Goal: Information Seeking & Learning: Learn about a topic

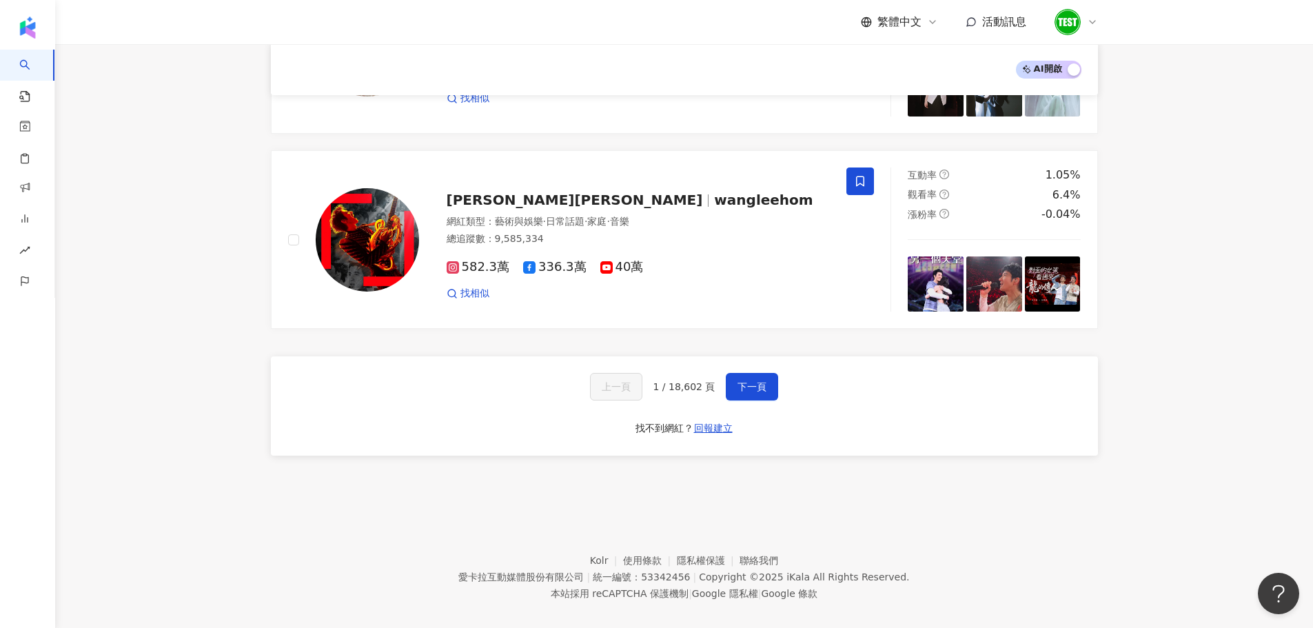
scroll to position [2244, 0]
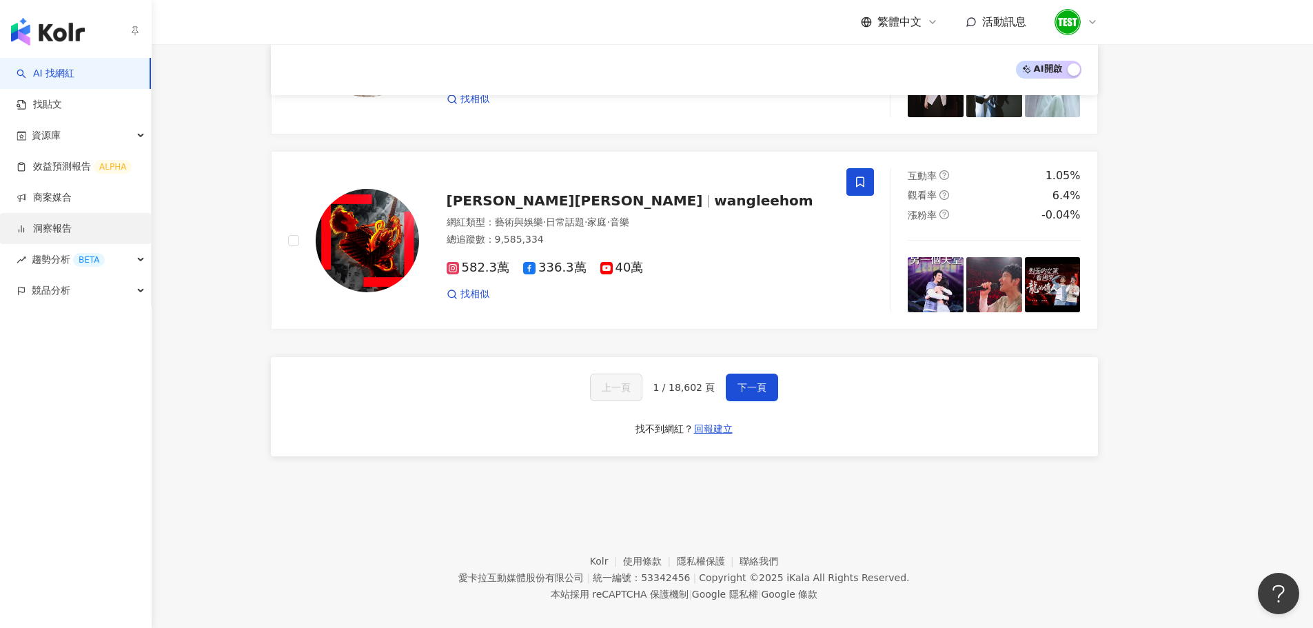
click at [48, 232] on link "洞察報告" at bounding box center [44, 229] width 55 height 14
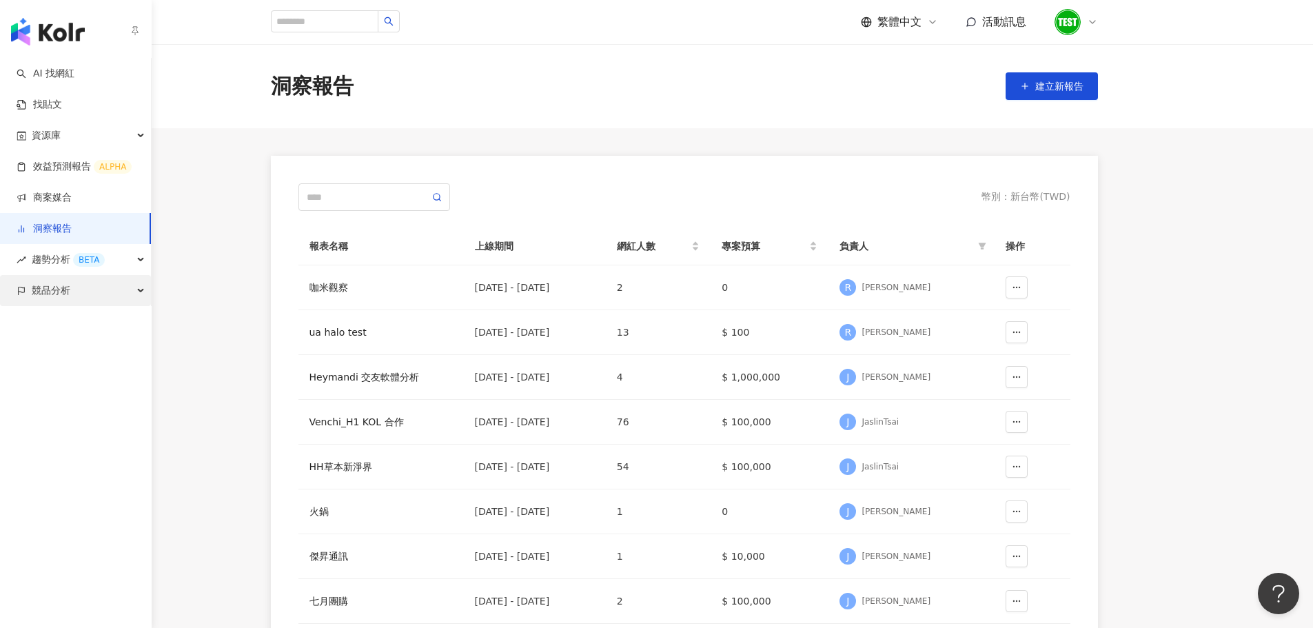
click at [48, 290] on span "競品分析" at bounding box center [51, 290] width 39 height 31
click at [53, 318] on link "品牌帳號分析" at bounding box center [62, 322] width 58 height 14
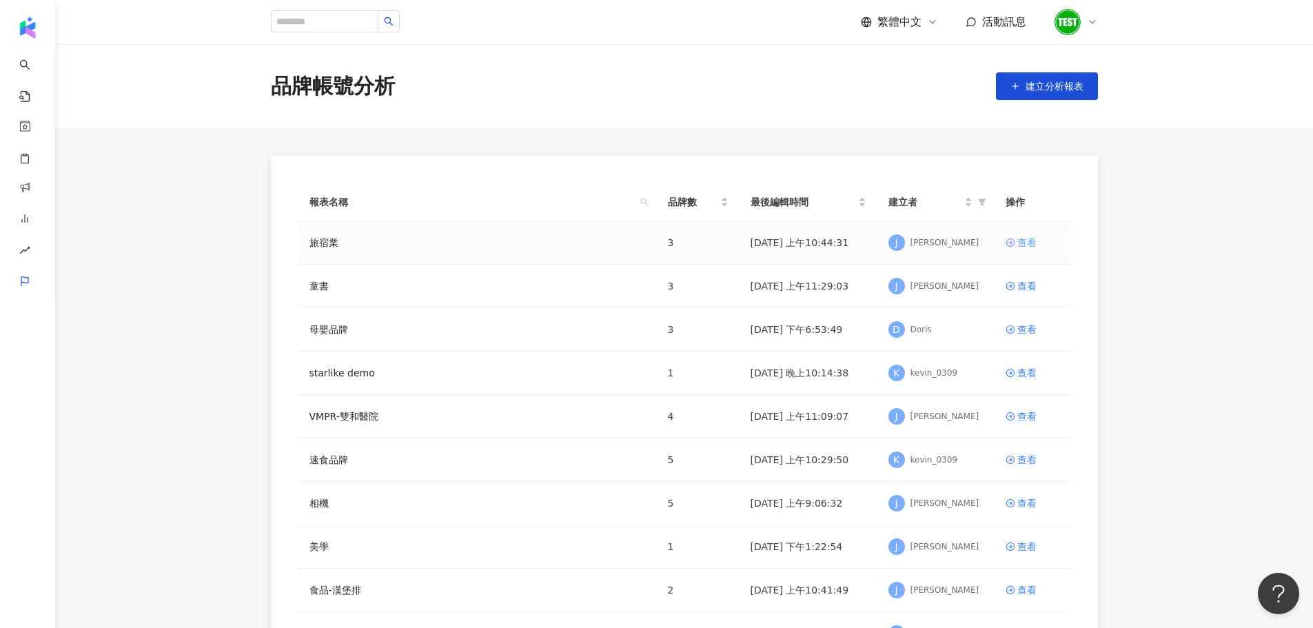
drag, startPoint x: 1025, startPoint y: 229, endPoint x: 1026, endPoint y: 245, distance: 16.6
click at [1026, 245] on td "查看" at bounding box center [1032, 242] width 76 height 43
click at [1026, 245] on div "查看" at bounding box center [1026, 242] width 19 height 15
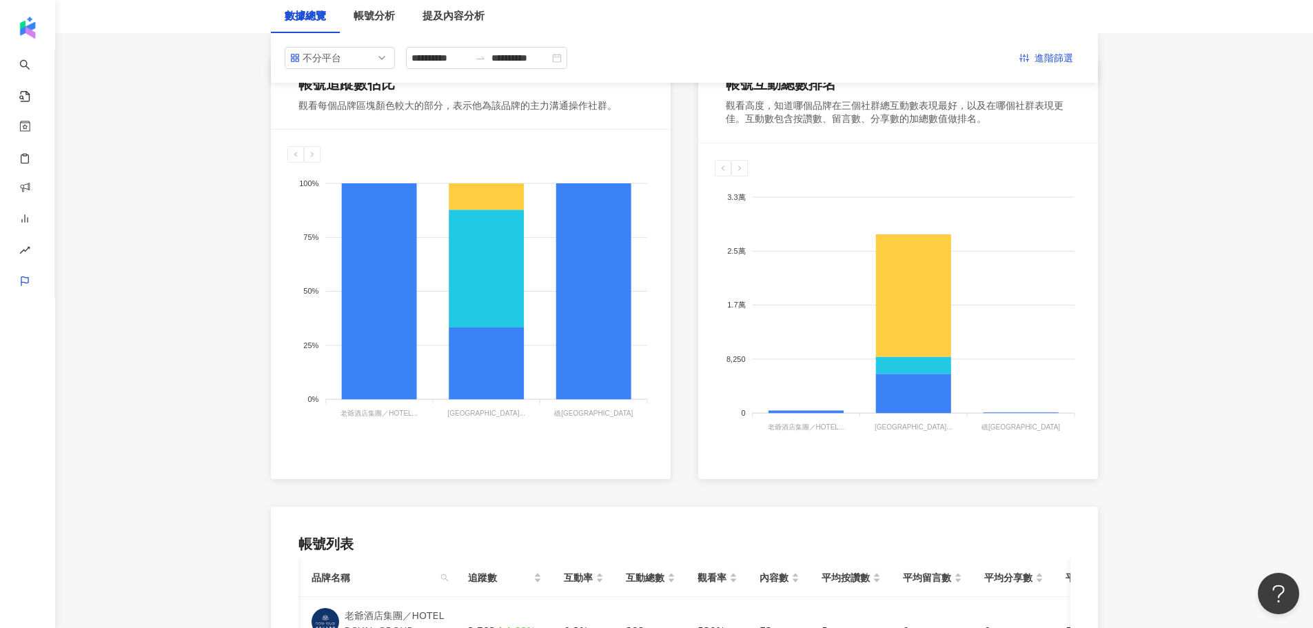
scroll to position [223, 0]
click at [431, 14] on div "提及內容分析" at bounding box center [453, 16] width 62 height 17
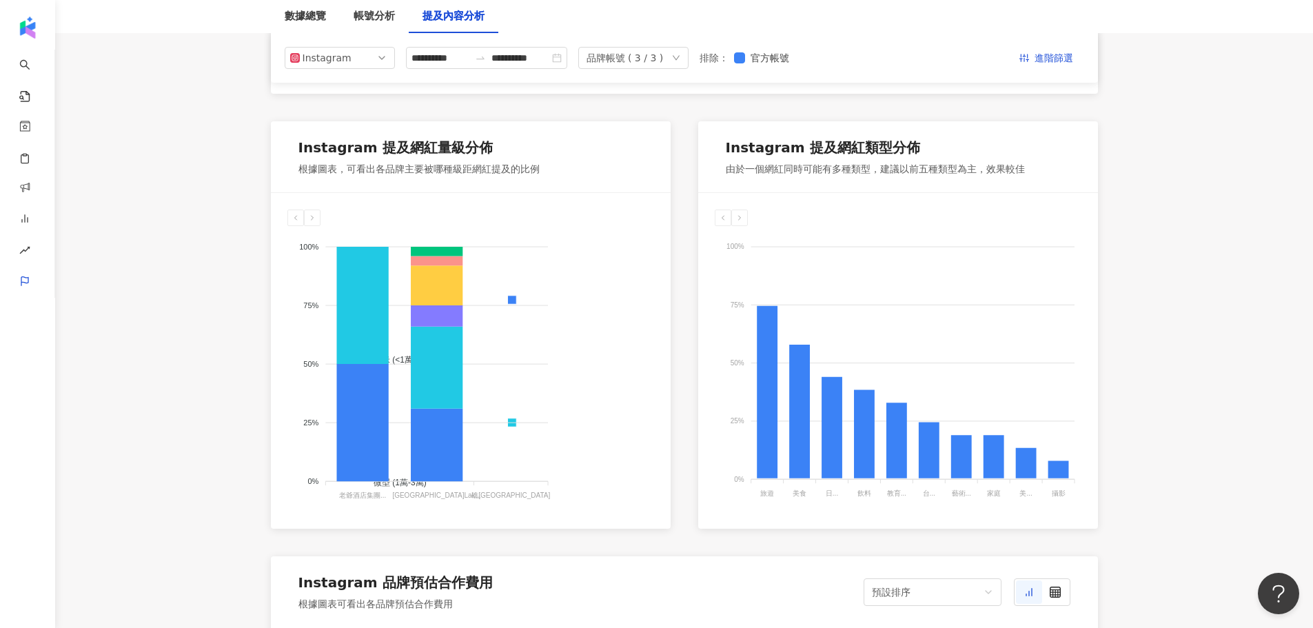
scroll to position [664, 0]
click at [379, 23] on div "帳號分析" at bounding box center [374, 16] width 41 height 17
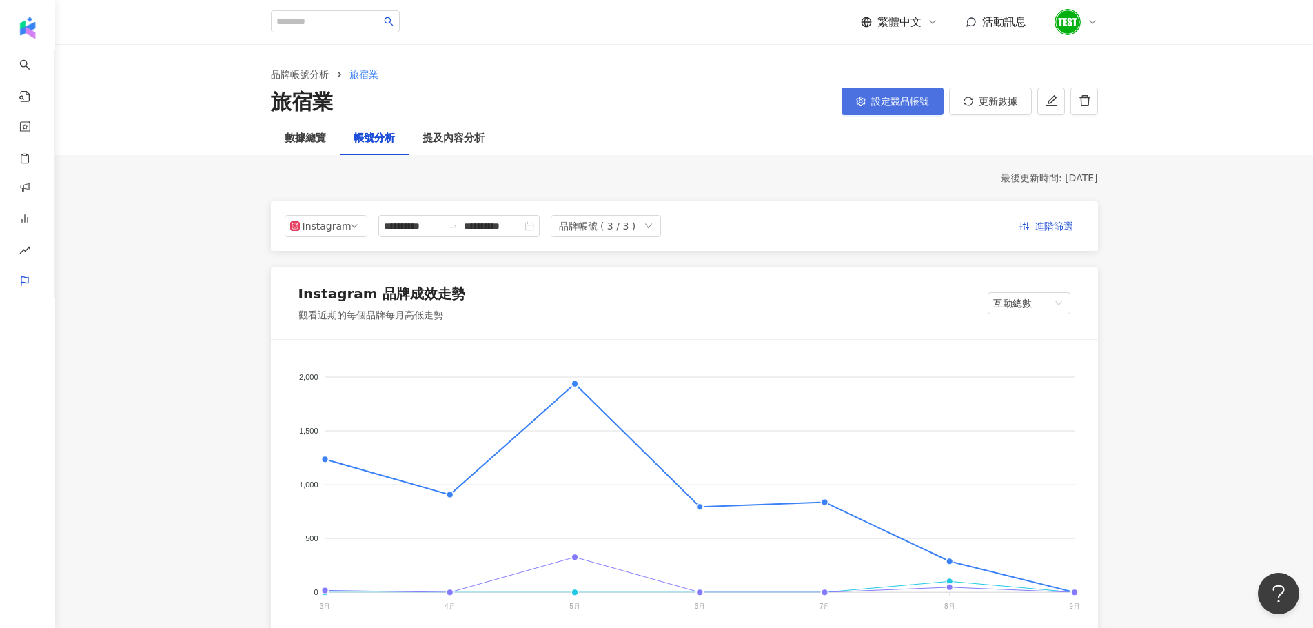
click at [883, 99] on span "設定競品帳號" at bounding box center [900, 101] width 58 height 11
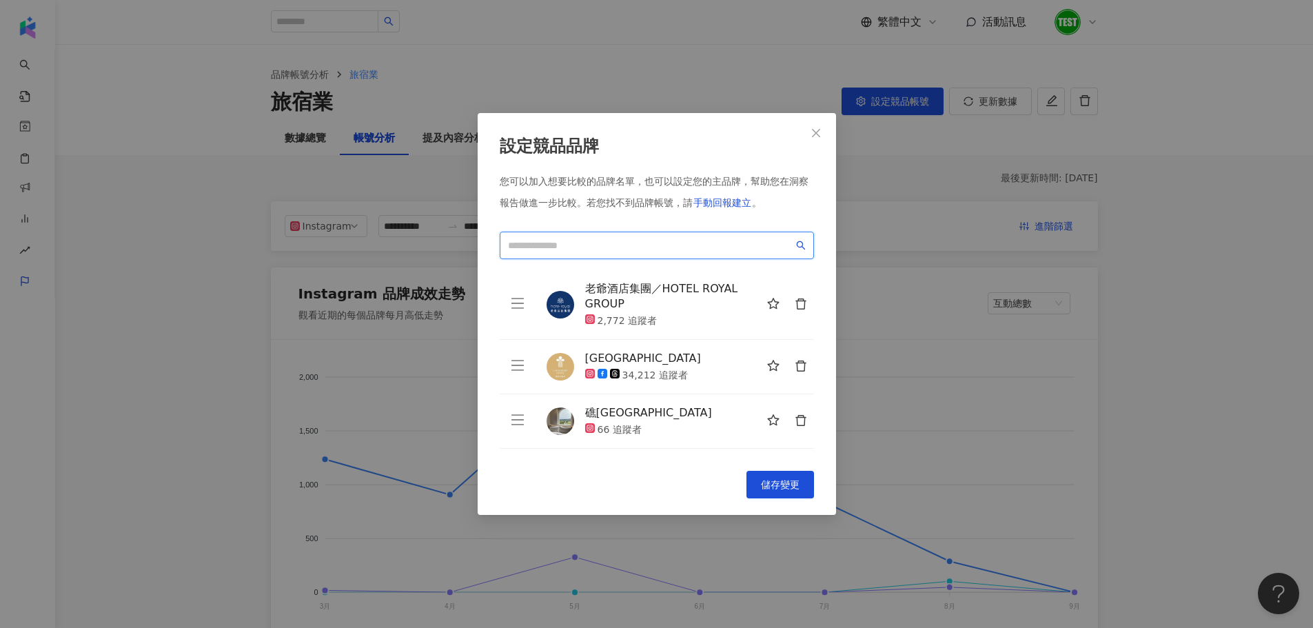
click at [566, 243] on input "search" at bounding box center [650, 245] width 285 height 15
type input "*"
drag, startPoint x: 566, startPoint y: 68, endPoint x: 265, endPoint y: 32, distance: 303.3
click at [265, 32] on div "設定競品品牌 您可以加入想要比較的品牌名單，也可以設定您的主品牌，幫助您在洞察報告做進一步比較。 若您找不到品牌帳號，請 手動回報建立 。 loading 老…" at bounding box center [656, 314] width 1313 height 628
drag, startPoint x: 812, startPoint y: 138, endPoint x: 361, endPoint y: 29, distance: 464.3
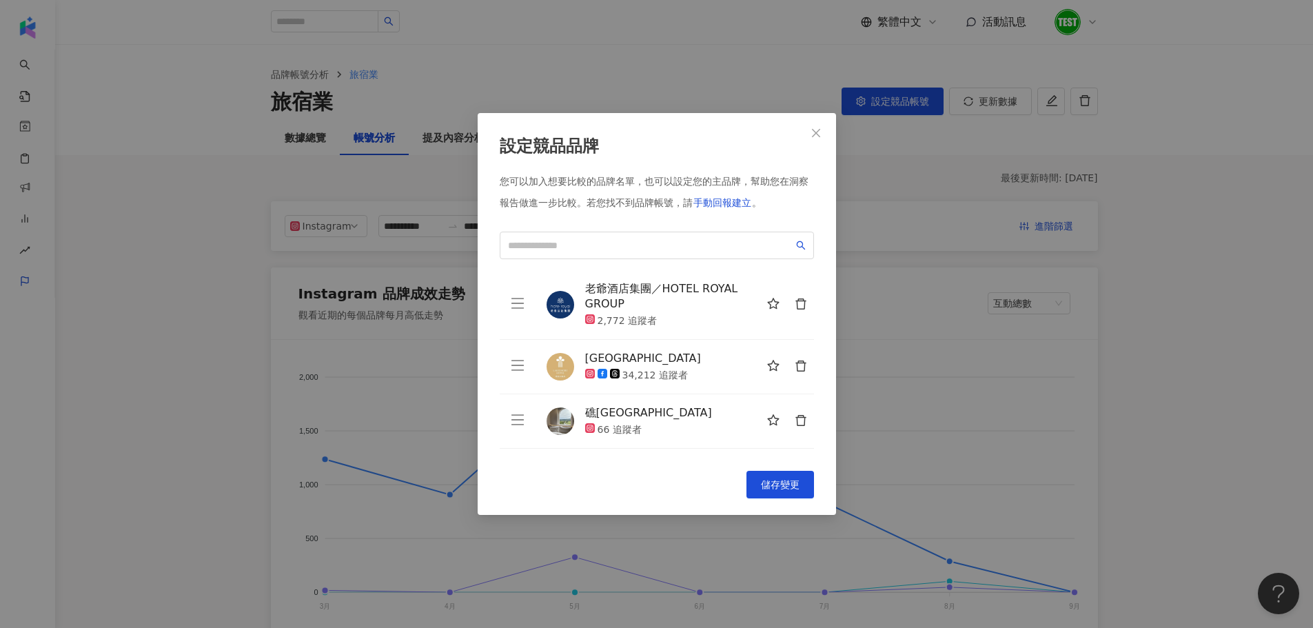
click at [361, 29] on div "設定競品品牌 您可以加入想要比較的品牌名單，也可以設定您的主品牌，幫助您在洞察報告做進一步比較。 若您找不到品牌帳號，請 手動回報建立 。 loading 老…" at bounding box center [656, 314] width 1313 height 628
click at [808, 130] on span "Close" at bounding box center [816, 132] width 28 height 11
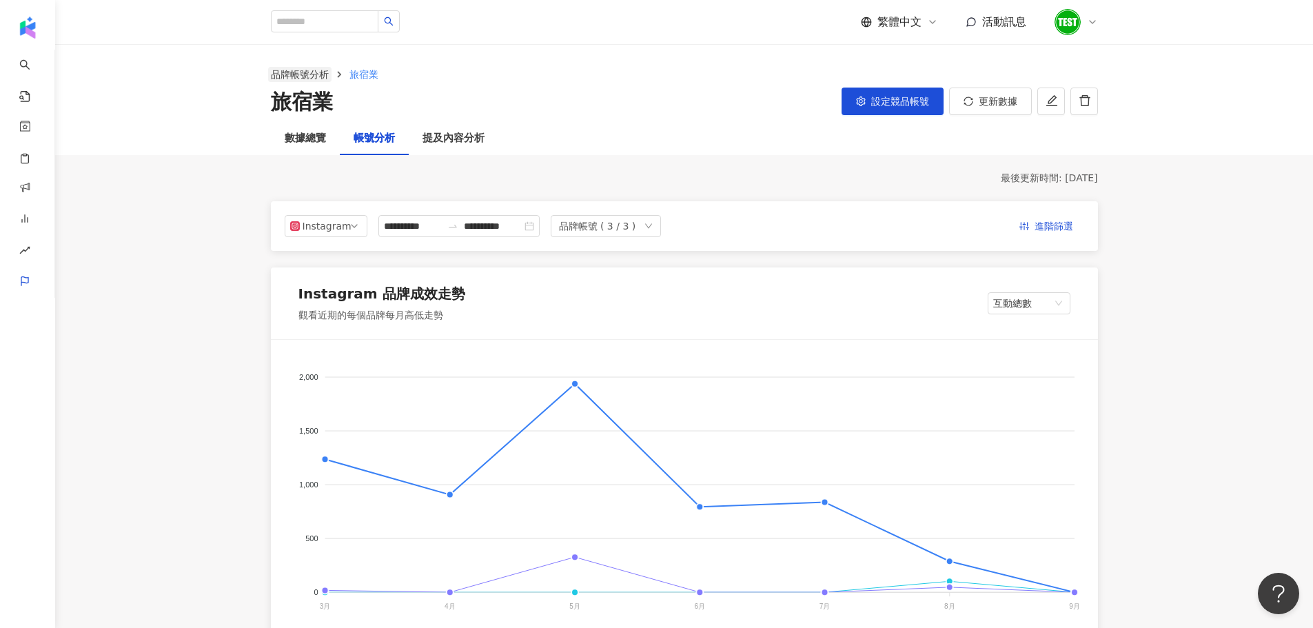
click at [300, 74] on link "品牌帳號分析" at bounding box center [299, 74] width 63 height 15
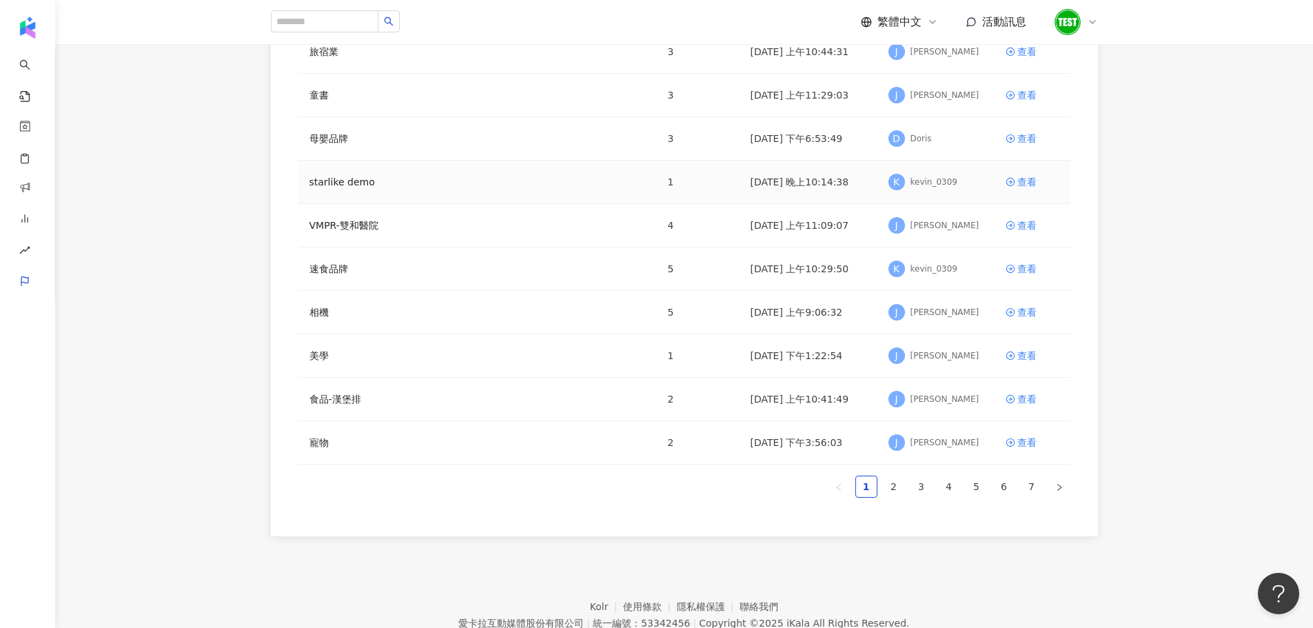
scroll to position [192, 0]
click at [1018, 261] on div "查看" at bounding box center [1026, 267] width 19 height 15
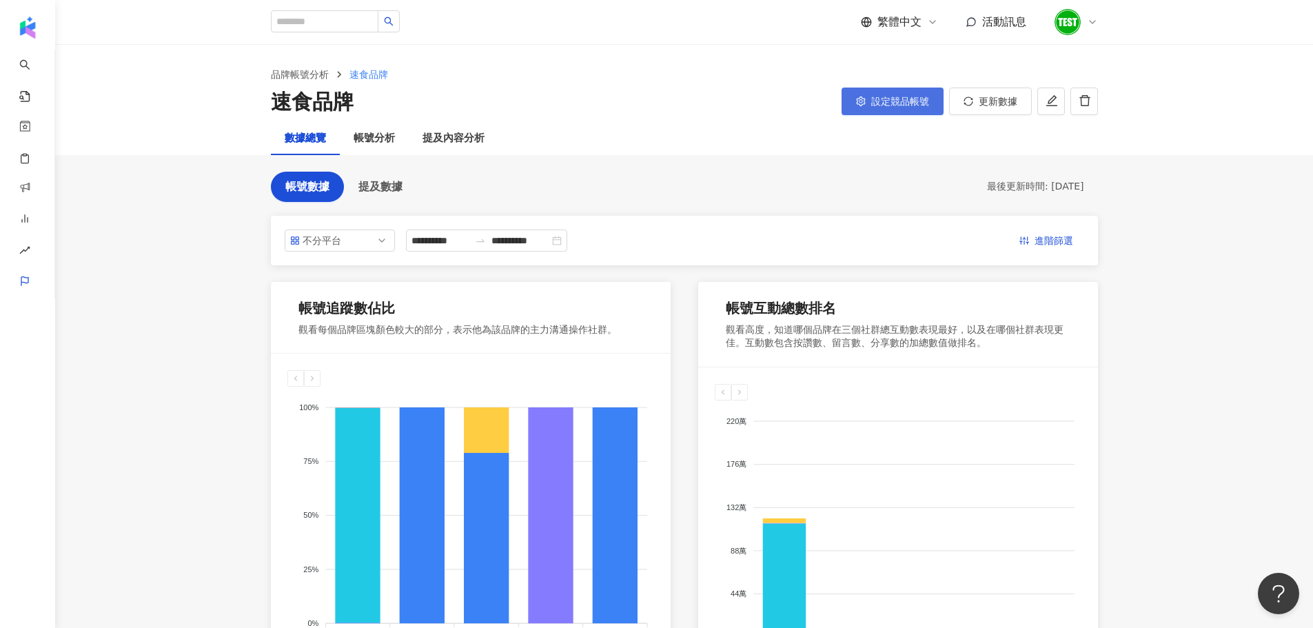
click at [886, 105] on span "設定競品帳號" at bounding box center [900, 101] width 58 height 11
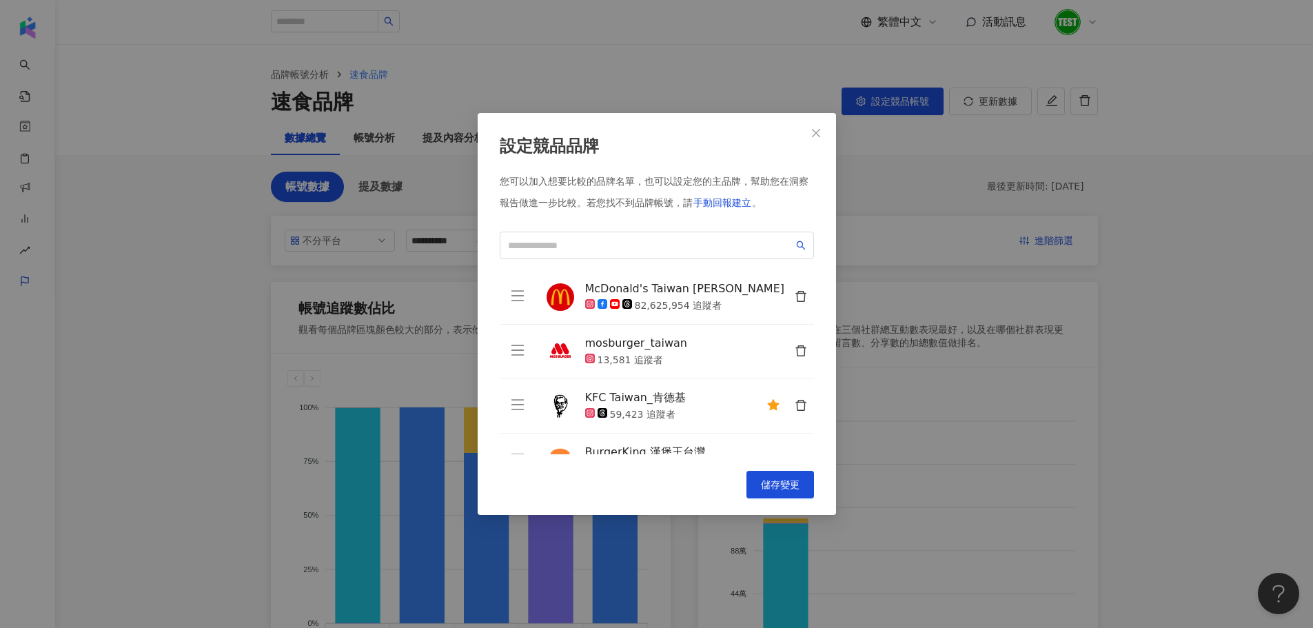
scroll to position [88, 0]
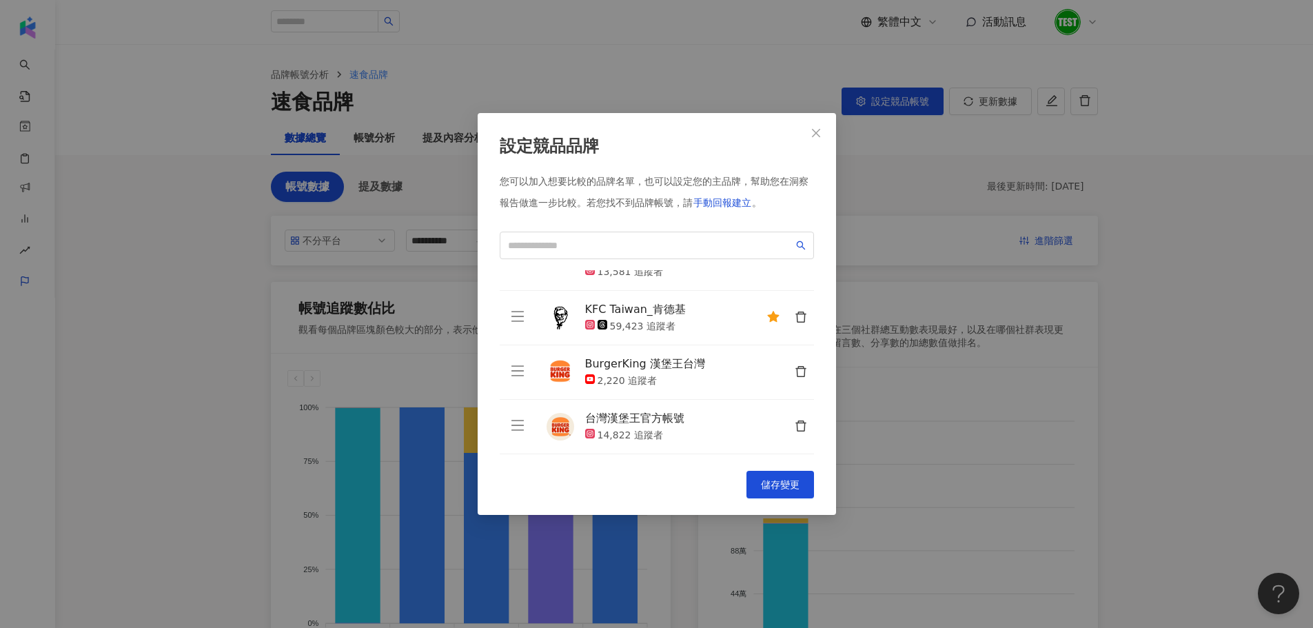
click at [633, 314] on div "KFC Taiwan_肯德基" at bounding box center [635, 309] width 101 height 15
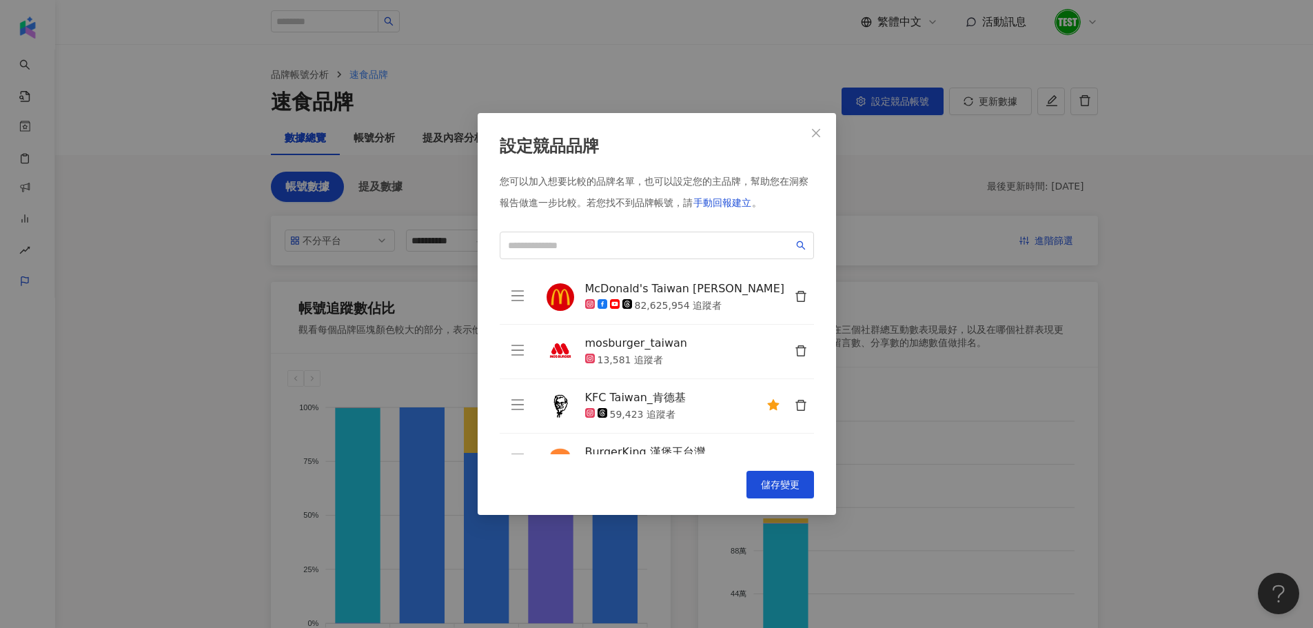
click at [570, 338] on div at bounding box center [560, 352] width 28 height 28
click at [798, 480] on span "儲存變更" at bounding box center [780, 484] width 39 height 11
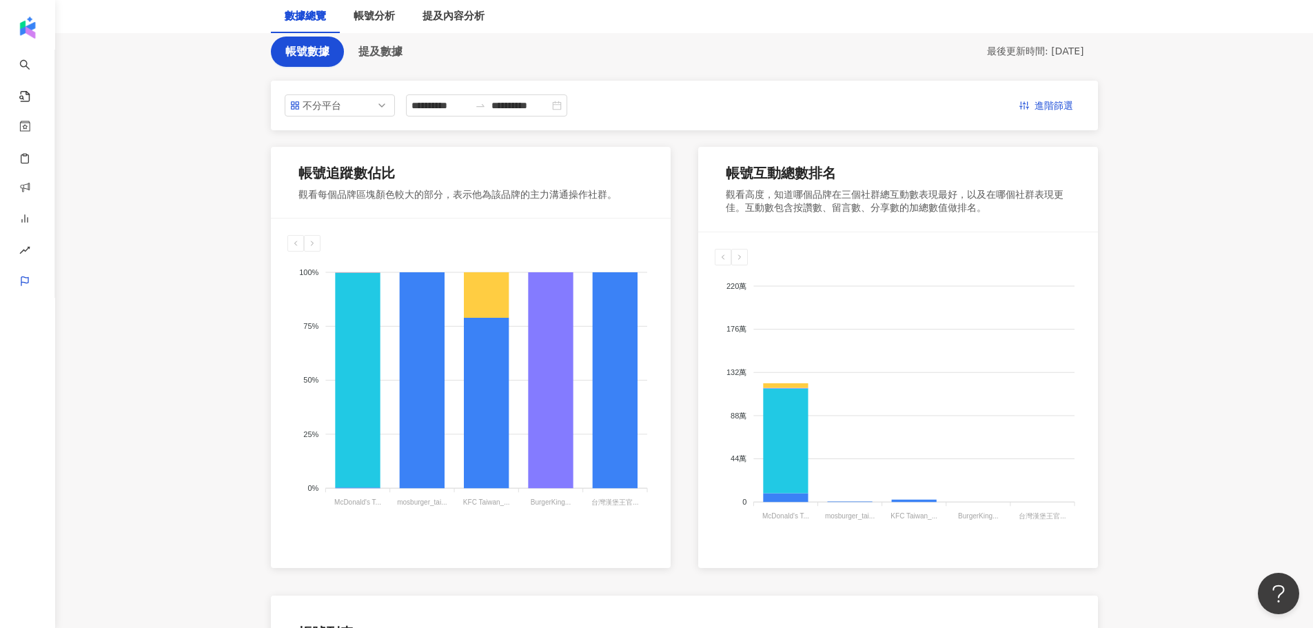
scroll to position [100, 0]
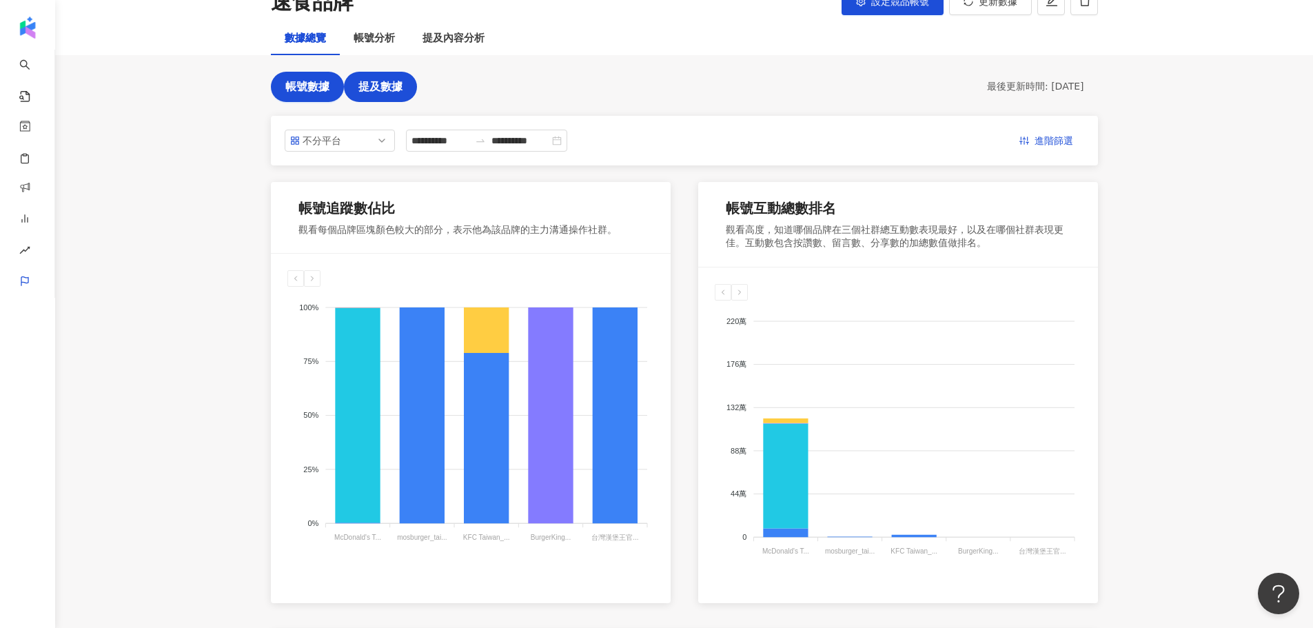
click at [387, 85] on span "提及數據" at bounding box center [380, 87] width 44 height 12
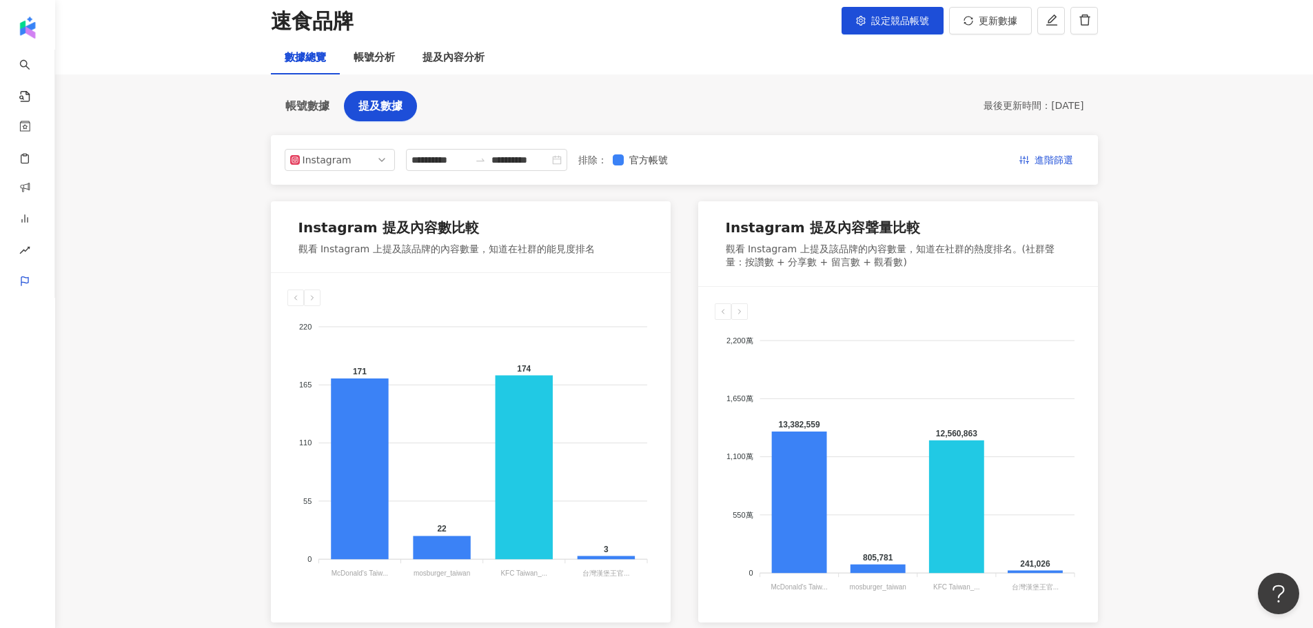
scroll to position [80, 0]
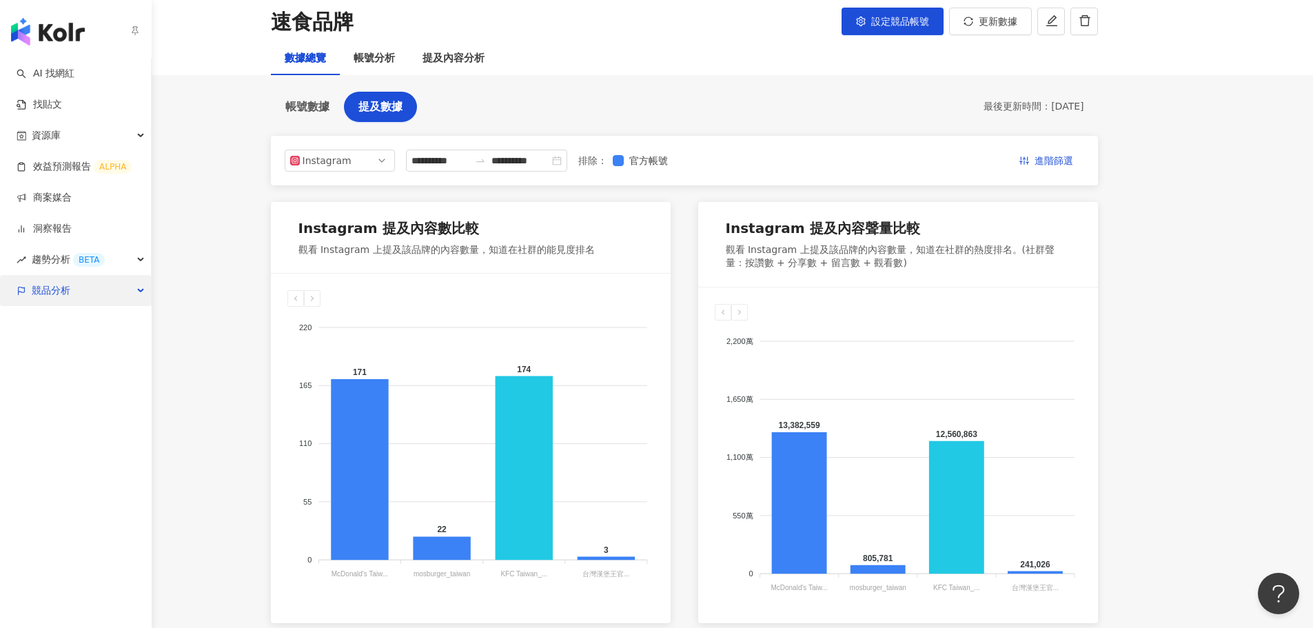
click at [92, 297] on div "競品分析" at bounding box center [75, 290] width 151 height 31
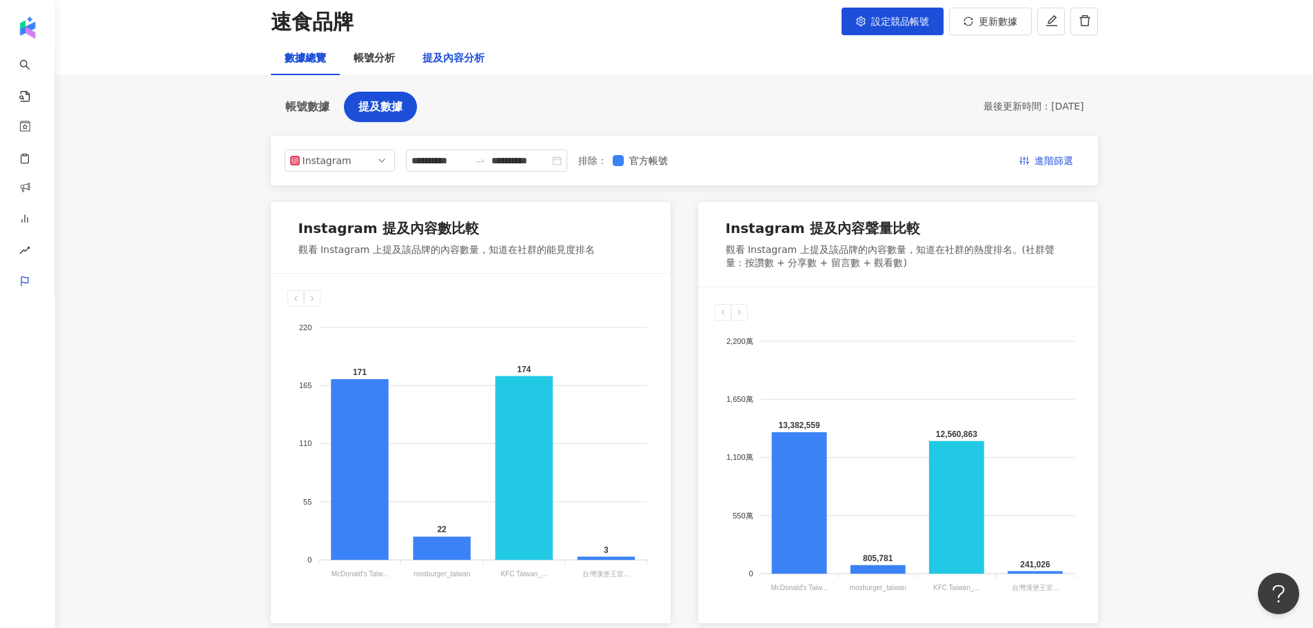
click at [456, 63] on div "提及內容分析" at bounding box center [453, 58] width 62 height 17
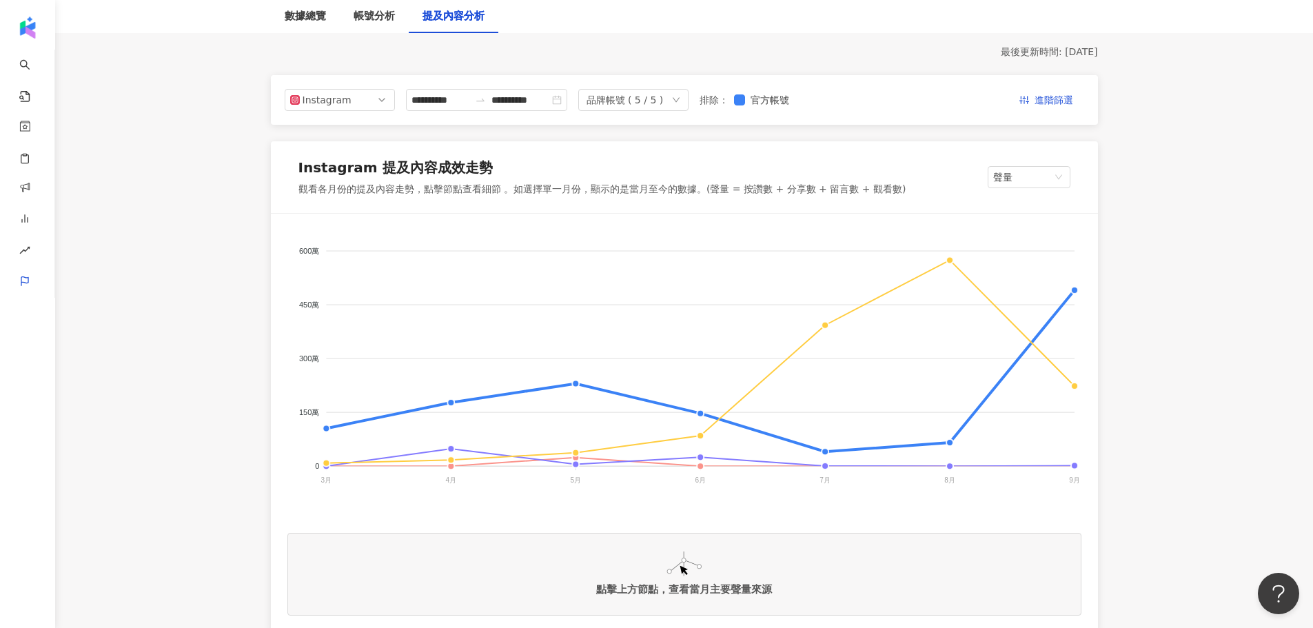
scroll to position [125, 0]
click at [373, 19] on div "帳號分析" at bounding box center [374, 16] width 41 height 17
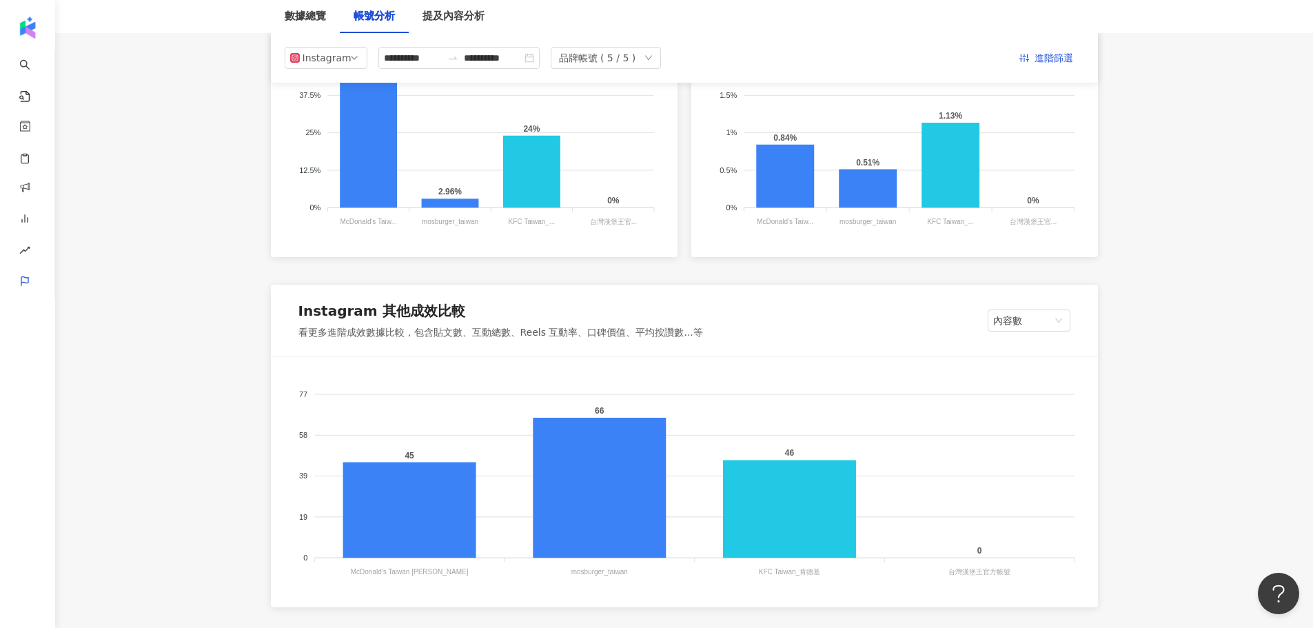
scroll to position [1106, 0]
click at [426, 15] on div "提及內容分析" at bounding box center [453, 16] width 62 height 17
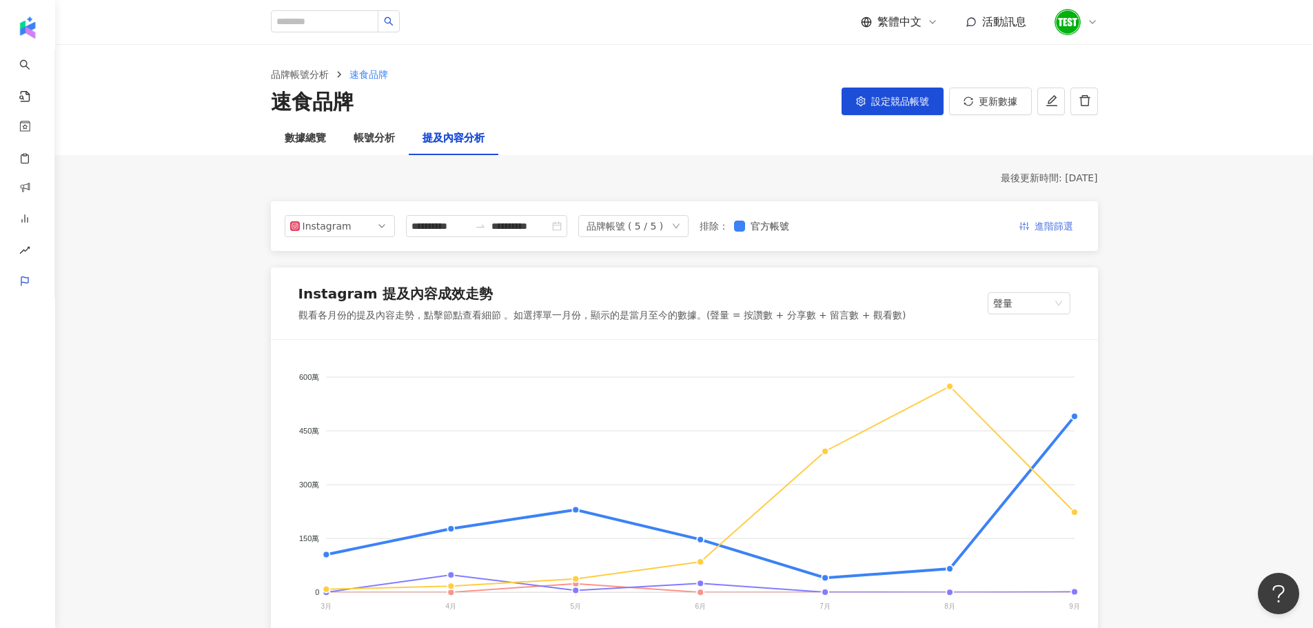
click at [1030, 227] on button "進階篩選" at bounding box center [1046, 226] width 76 height 22
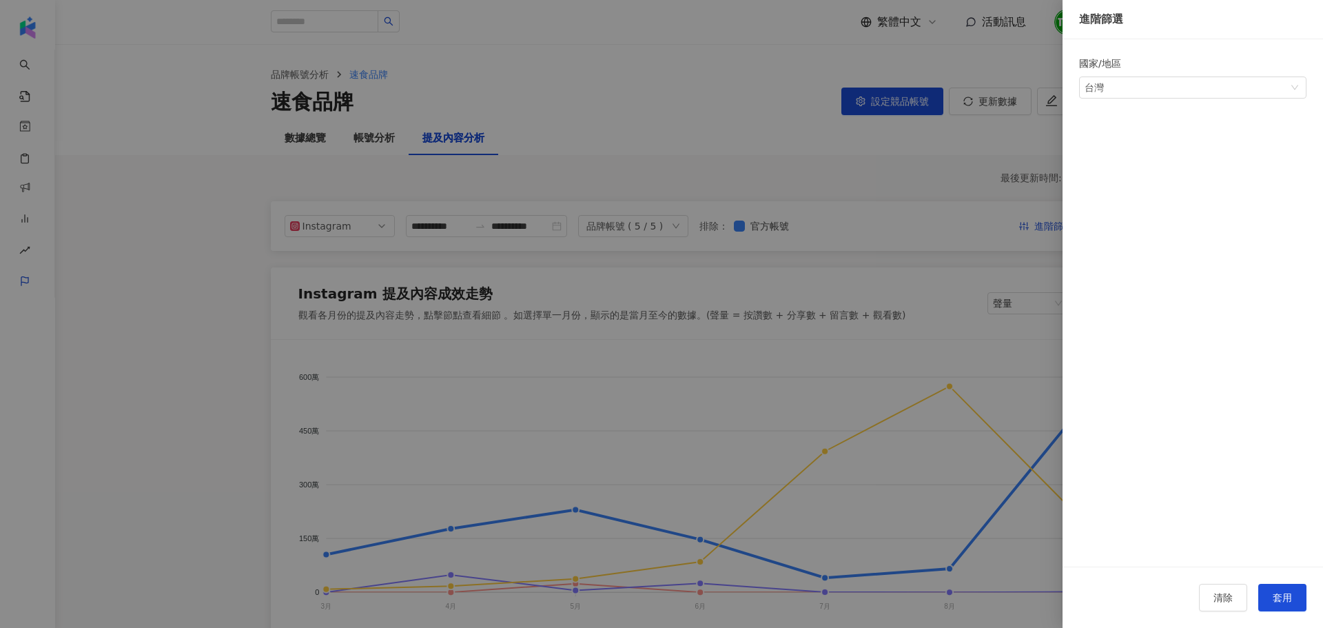
click at [998, 205] on div at bounding box center [661, 314] width 1323 height 628
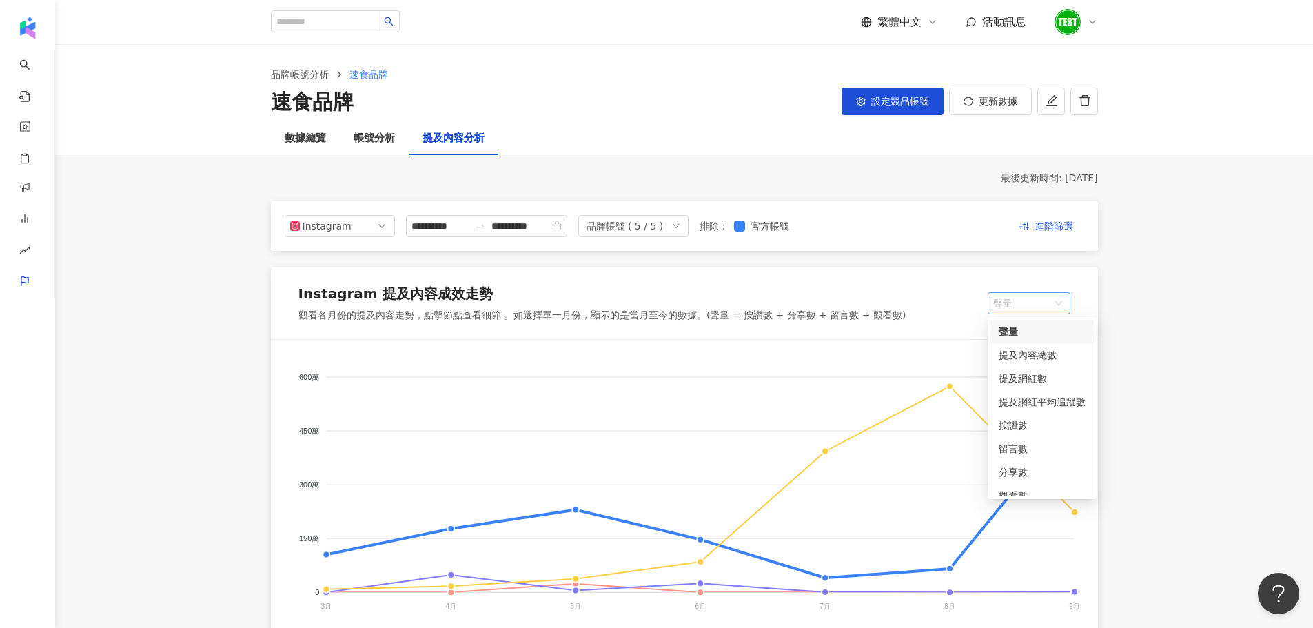
click at [1032, 299] on span "聲量" at bounding box center [1029, 303] width 72 height 21
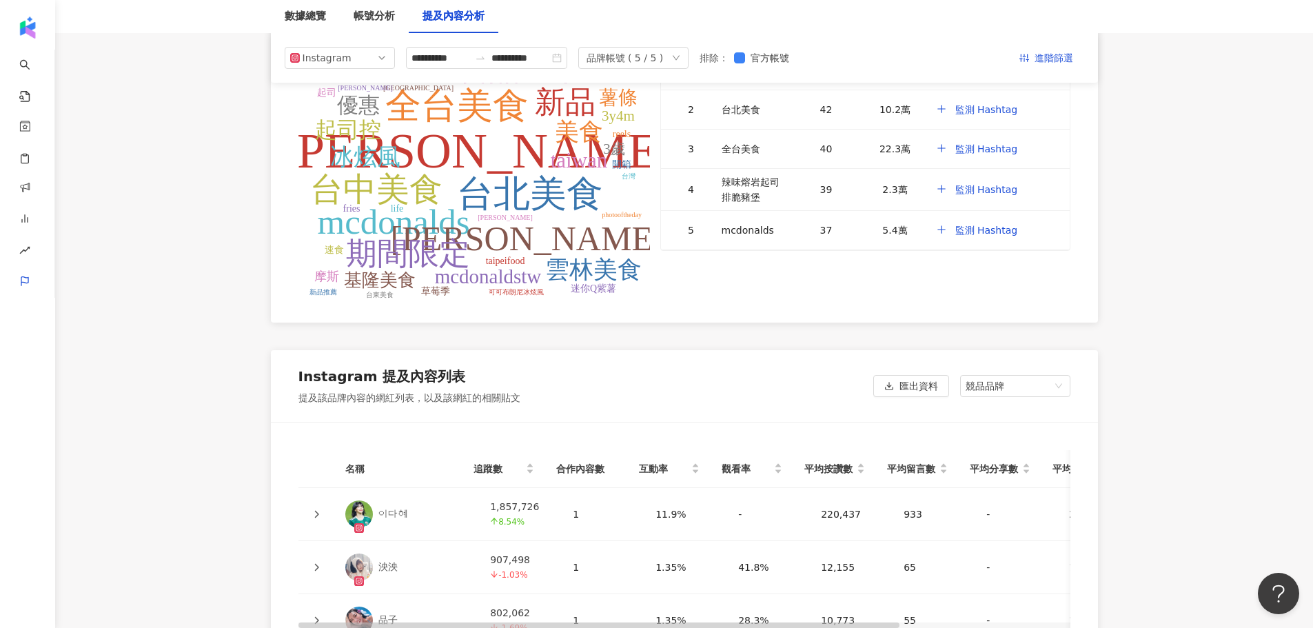
scroll to position [2784, 0]
click at [1012, 366] on div "Instagram 提及內容列表 提及該品牌內容的網紅列表，以及該網紅的相關貼文 匯出資料 競品品牌" at bounding box center [684, 387] width 827 height 72
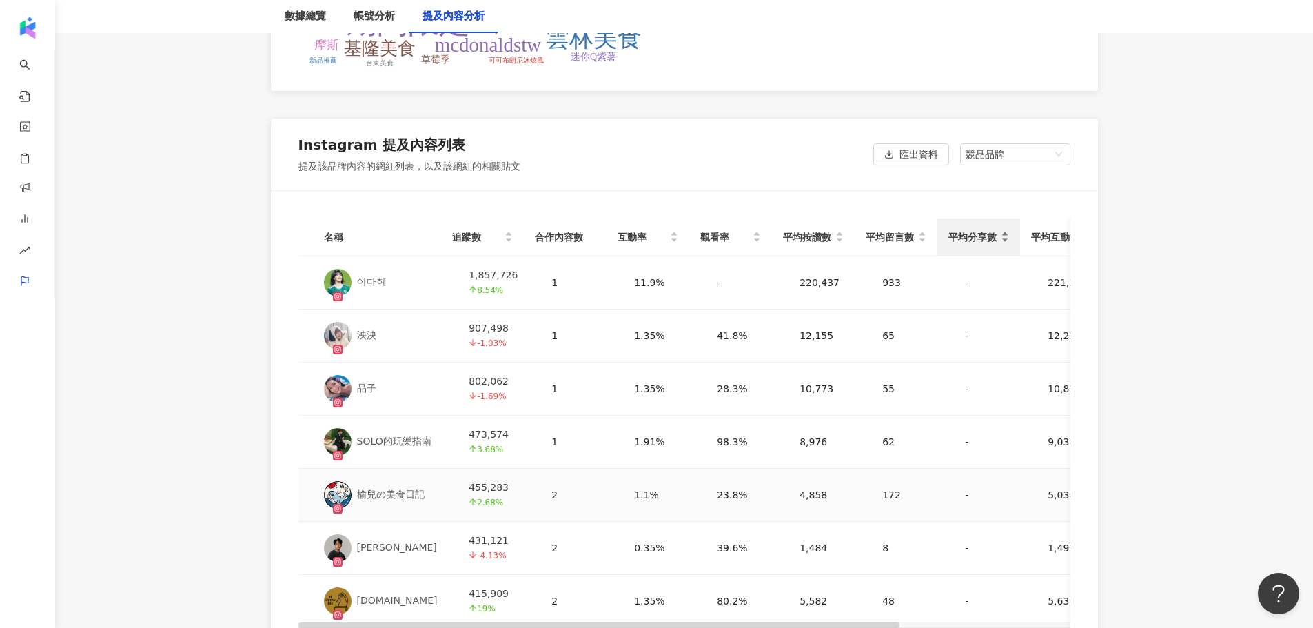
scroll to position [0, 0]
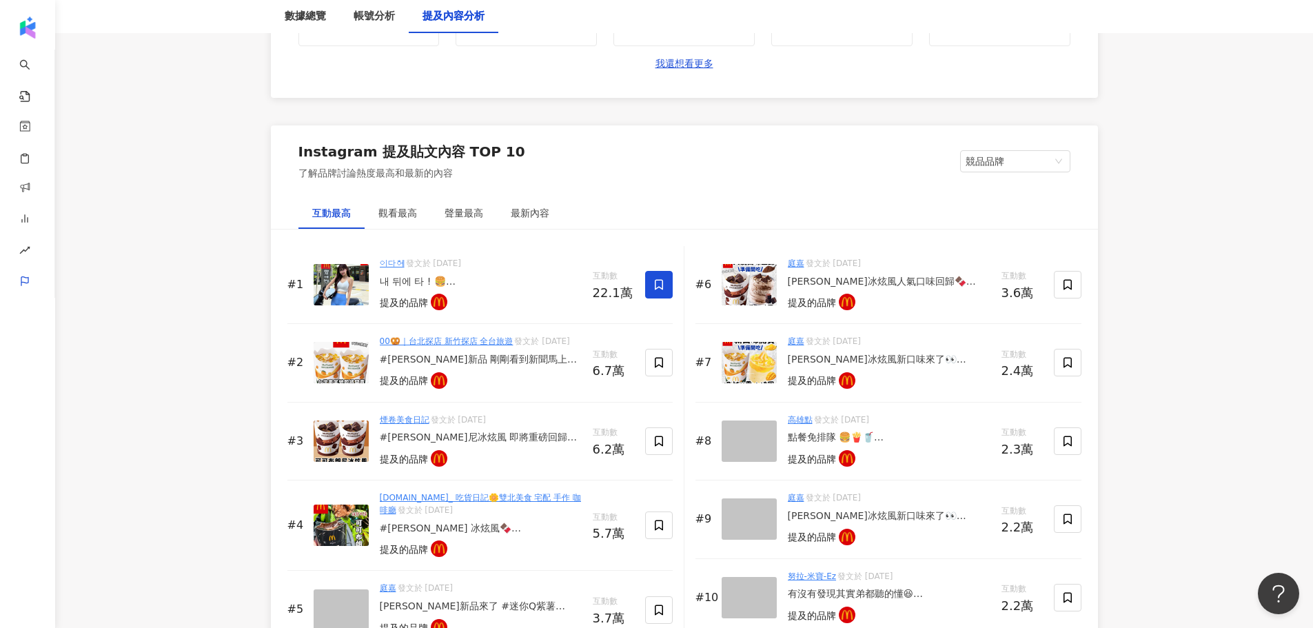
scroll to position [2003, 0]
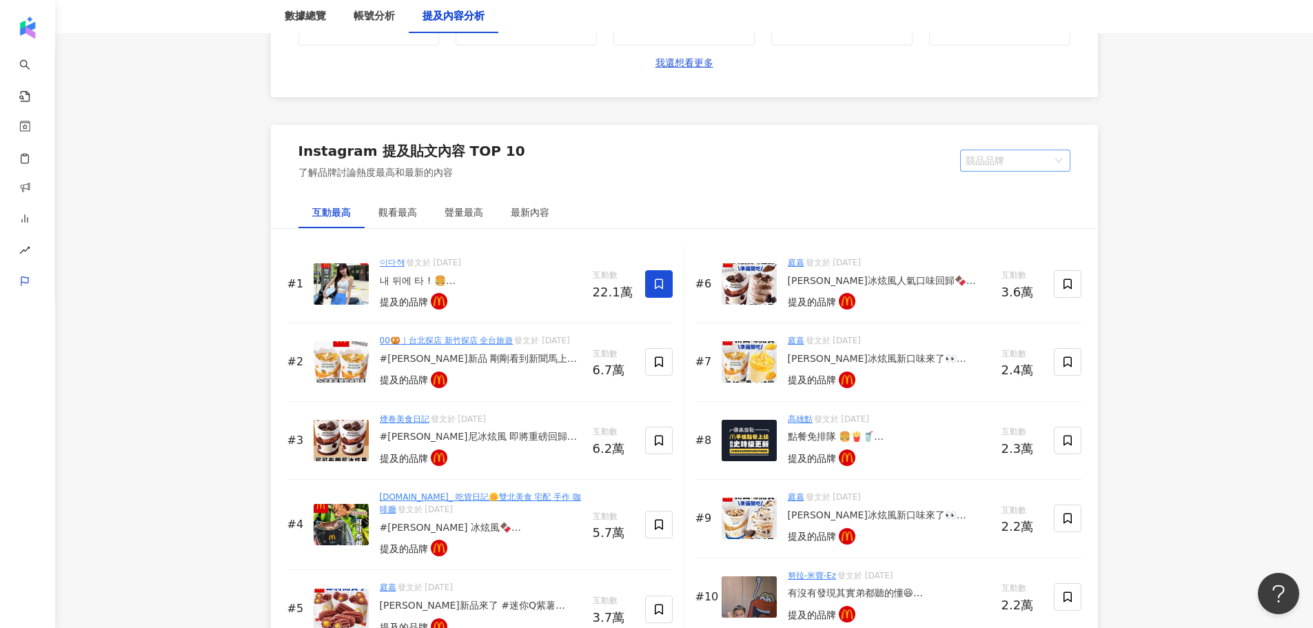
click at [1041, 169] on span "競品品牌" at bounding box center [1014, 160] width 99 height 21
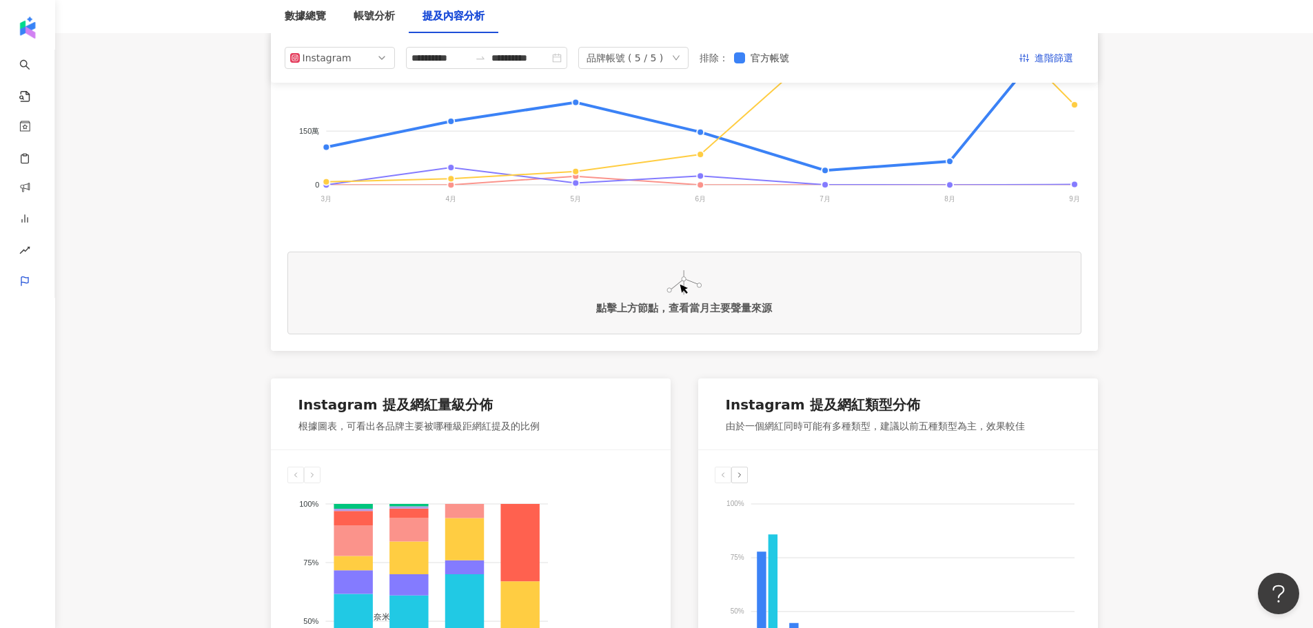
scroll to position [0, 0]
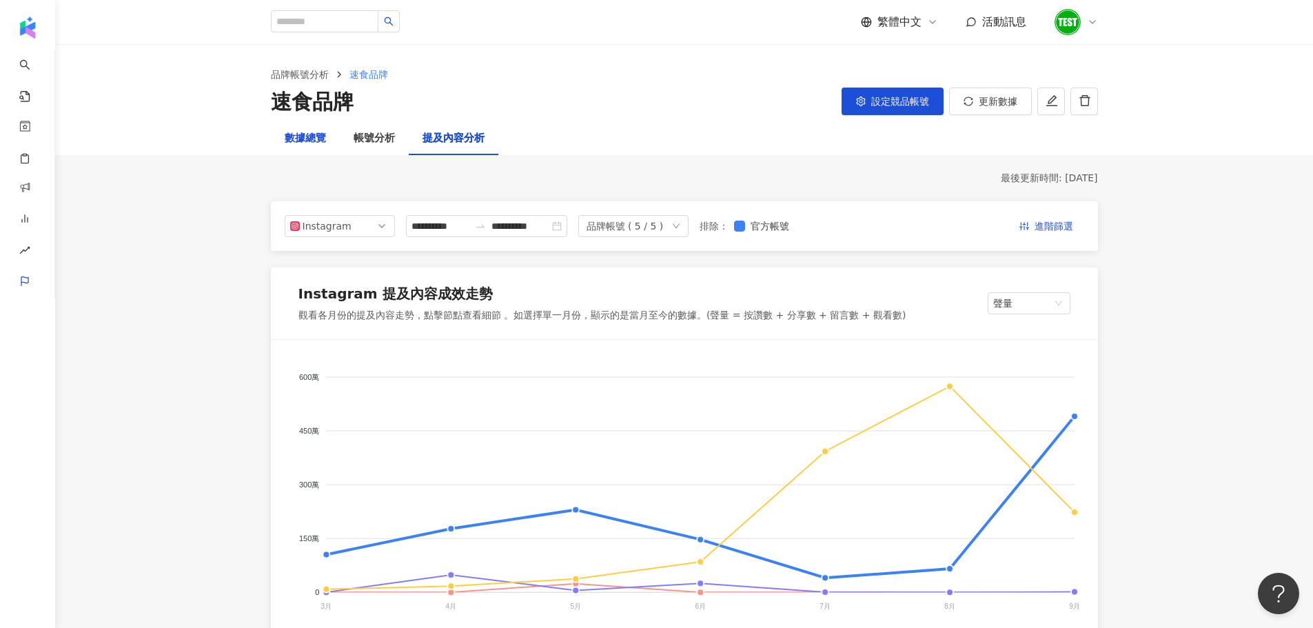
click at [314, 136] on div "數據總覽" at bounding box center [305, 138] width 41 height 17
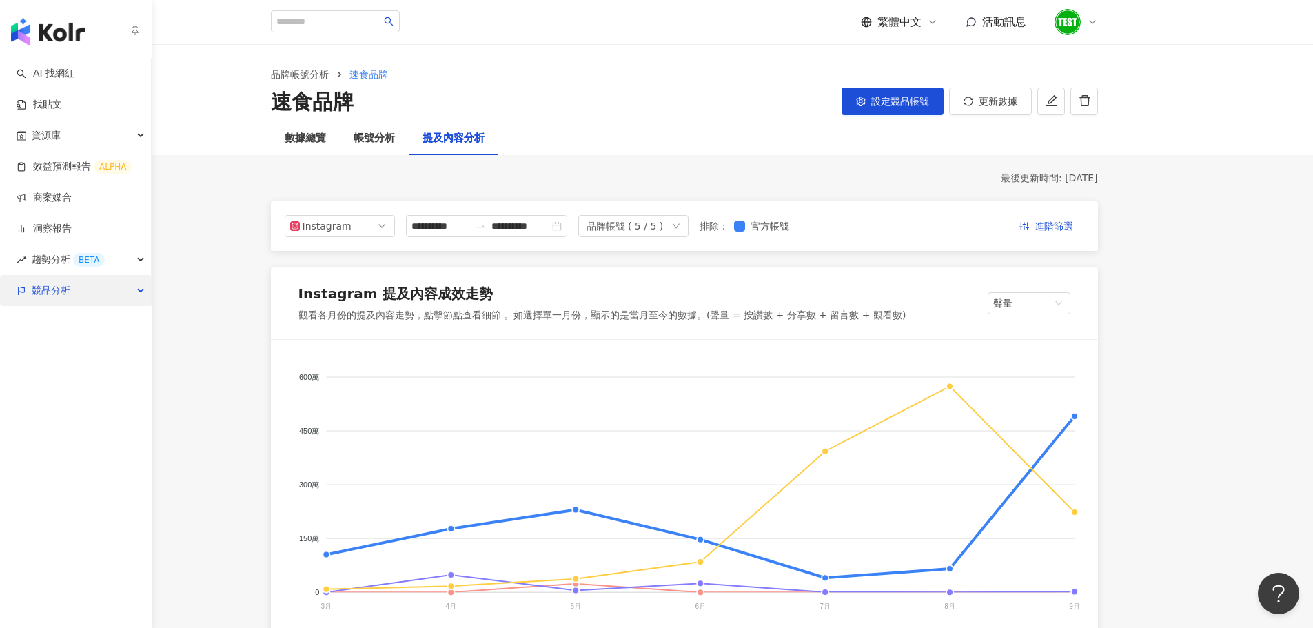
drag, startPoint x: 74, startPoint y: 288, endPoint x: 139, endPoint y: 294, distance: 65.8
click at [139, 294] on div "競品分析" at bounding box center [75, 290] width 151 height 31
click at [127, 294] on div "競品分析" at bounding box center [75, 290] width 151 height 31
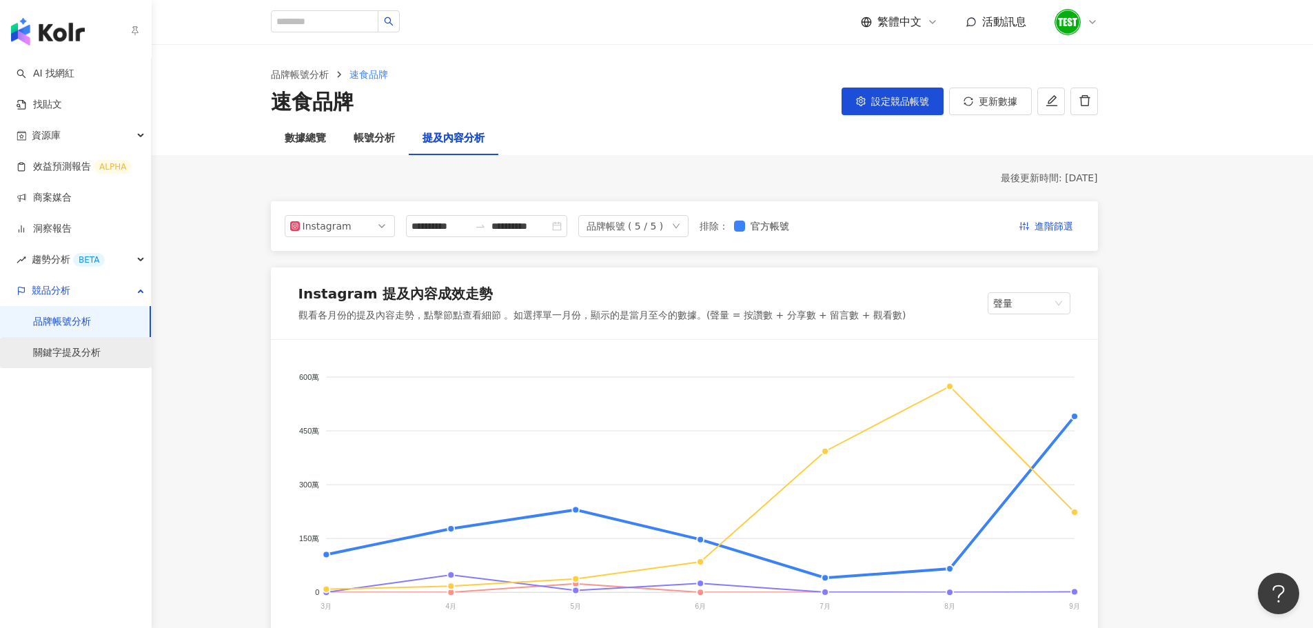
click at [81, 357] on link "關鍵字提及分析" at bounding box center [67, 353] width 68 height 14
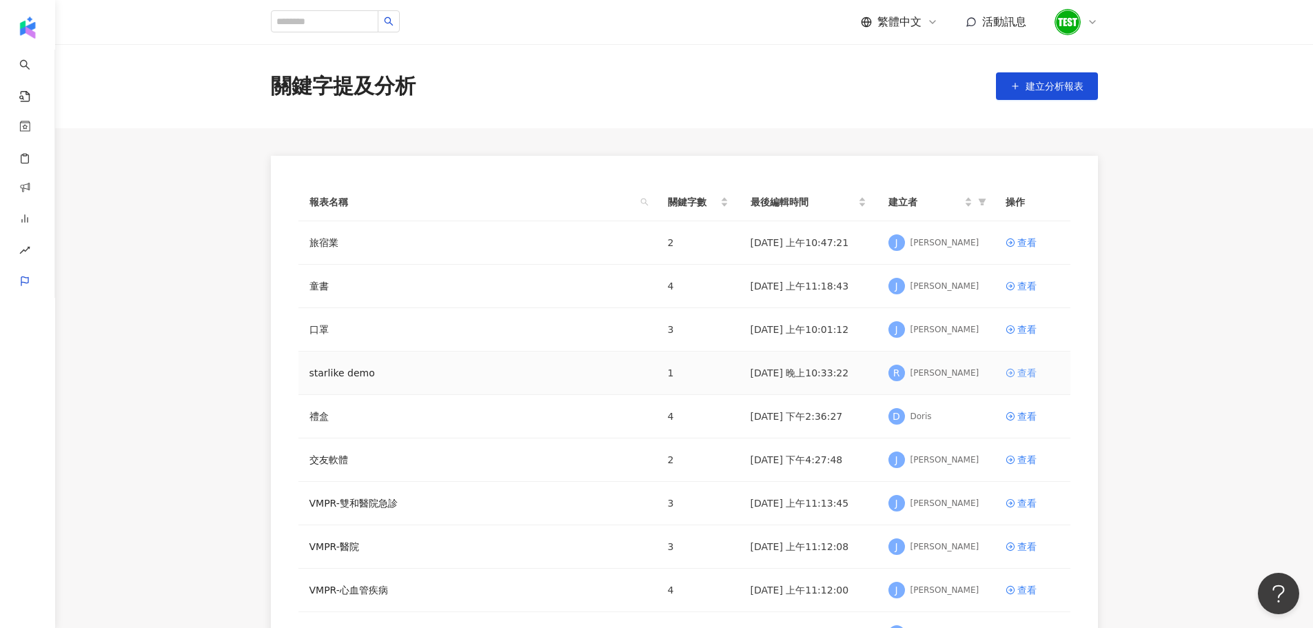
scroll to position [140, 0]
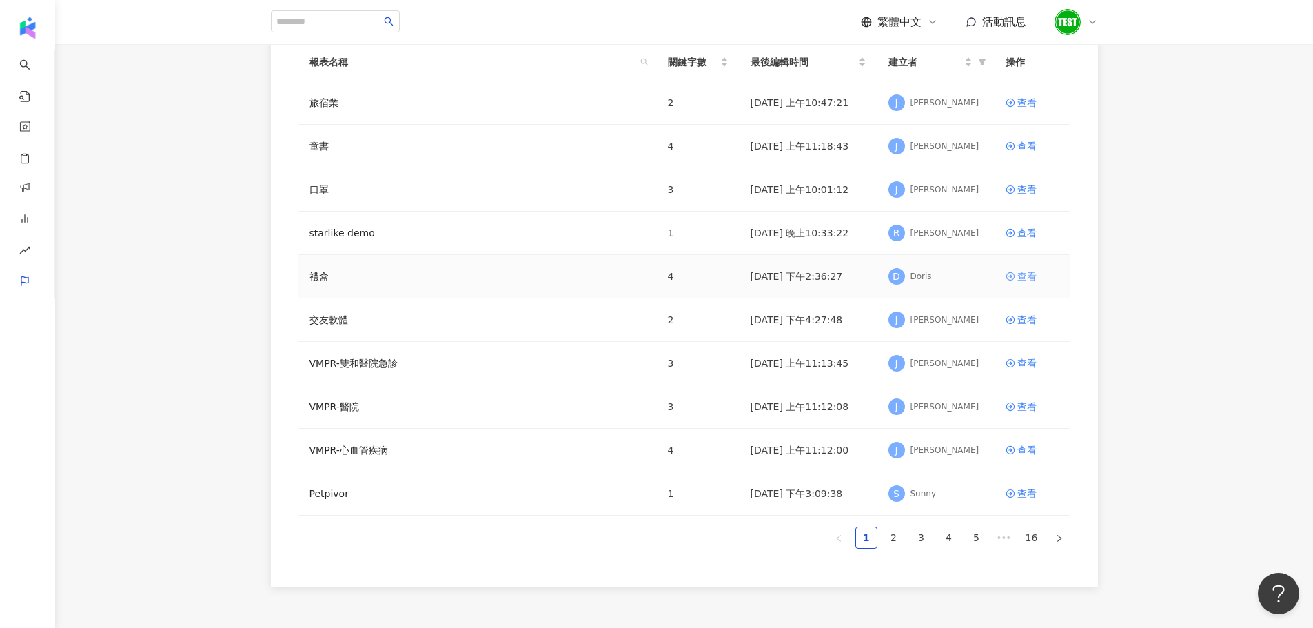
click at [1029, 274] on div "查看" at bounding box center [1026, 276] width 19 height 15
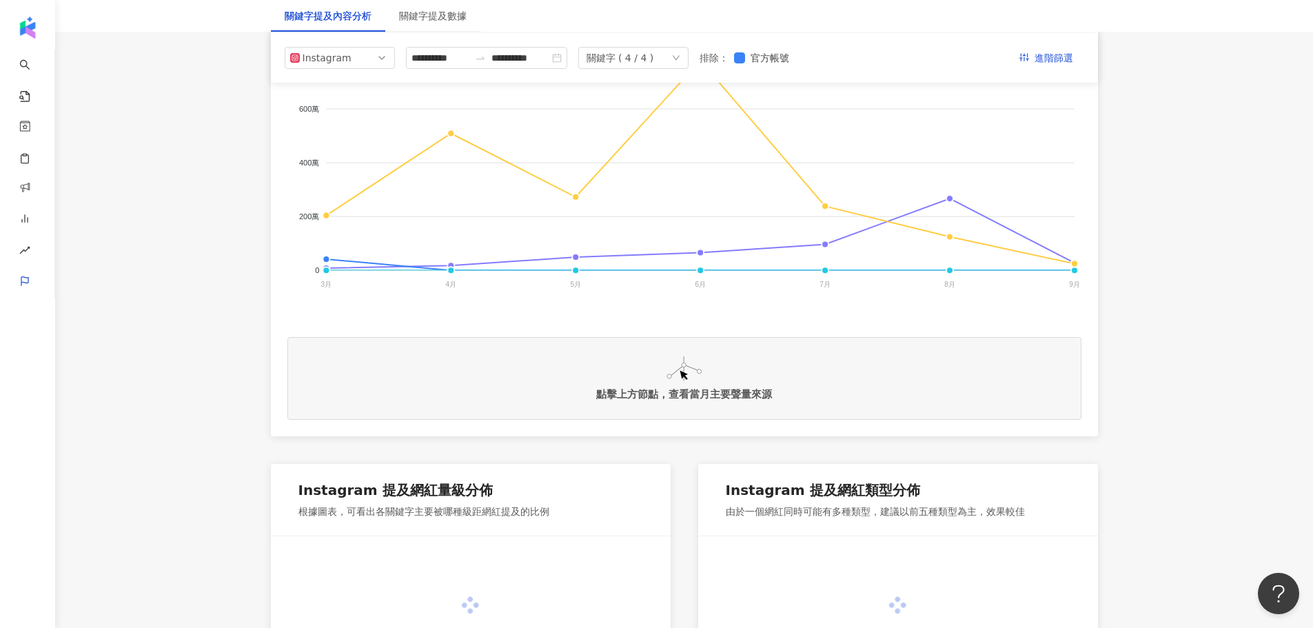
scroll to position [236, 0]
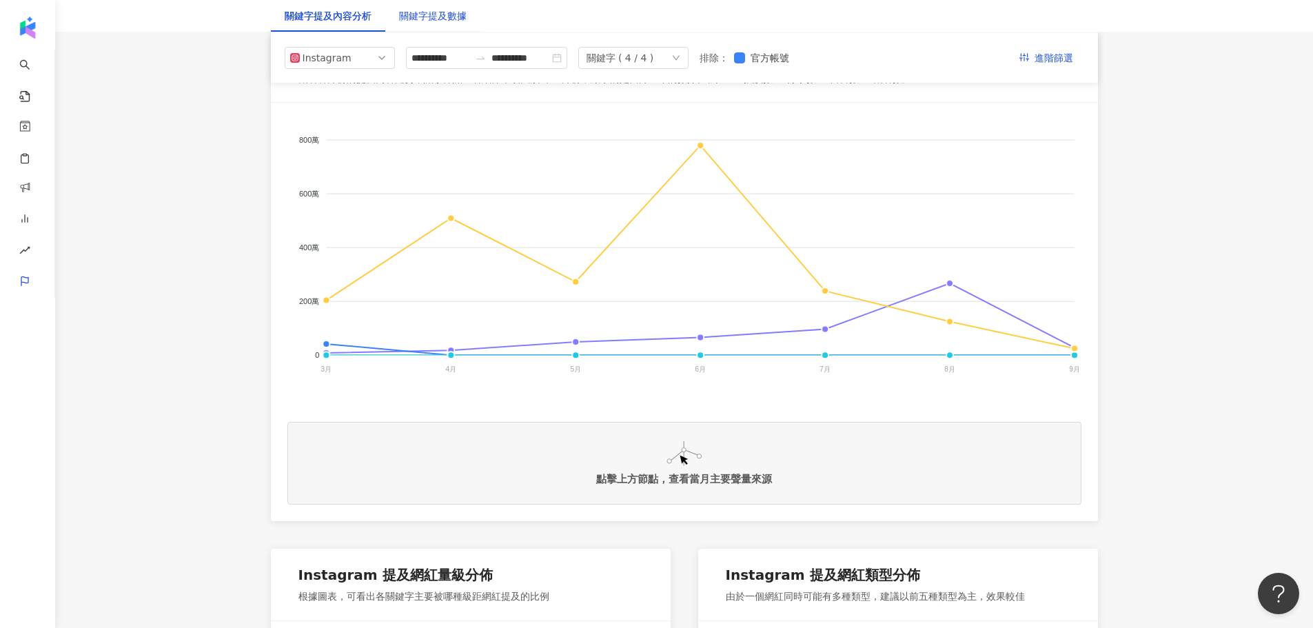
click at [446, 16] on div "關鍵字提及數據" at bounding box center [433, 15] width 68 height 15
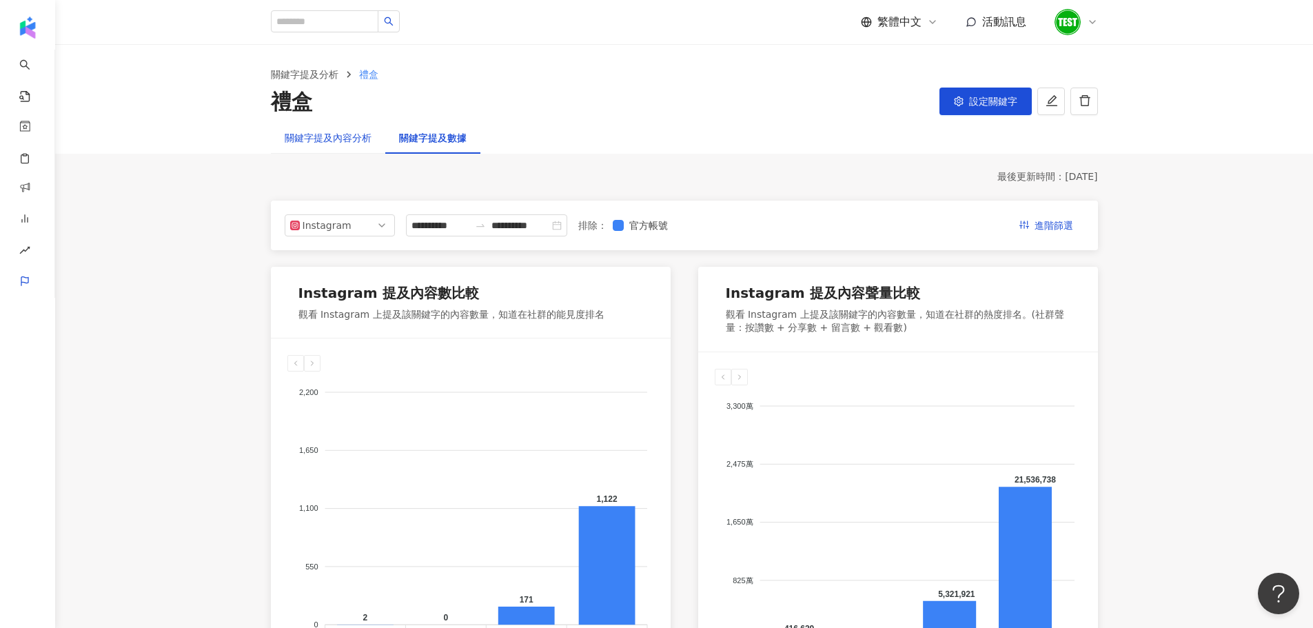
click at [336, 133] on div "關鍵字提及內容分析" at bounding box center [328, 137] width 87 height 15
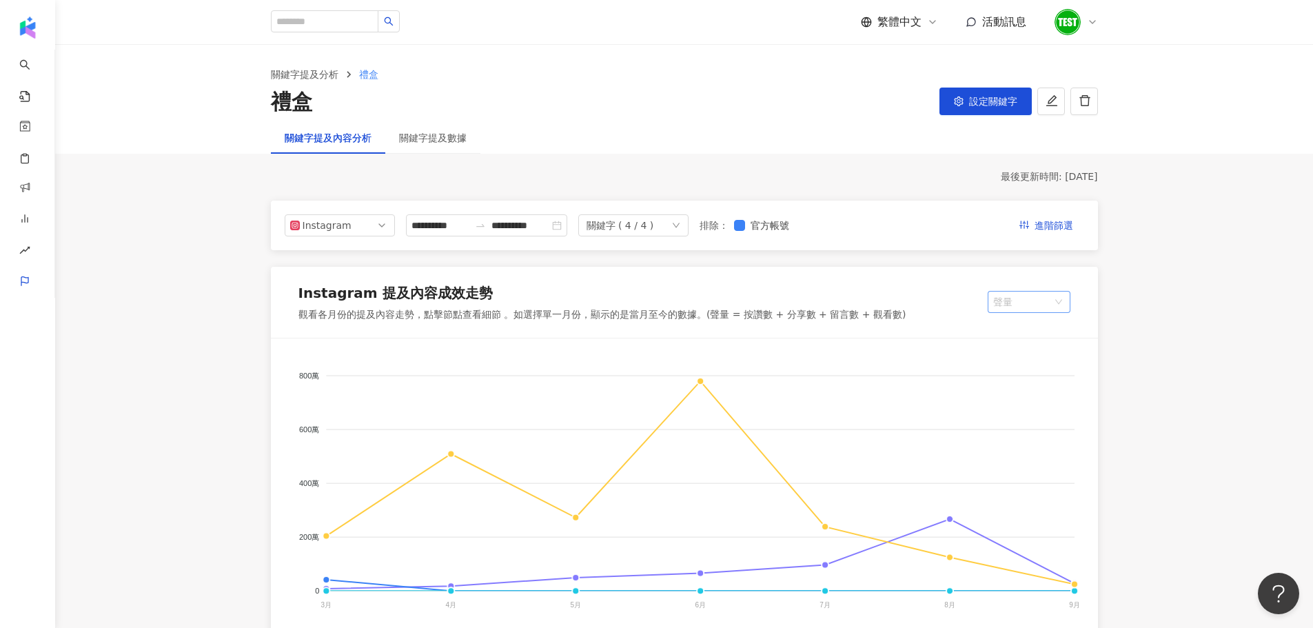
click at [1028, 301] on span "聲量" at bounding box center [1029, 301] width 72 height 21
click at [1039, 308] on span "聲量" at bounding box center [1029, 301] width 72 height 21
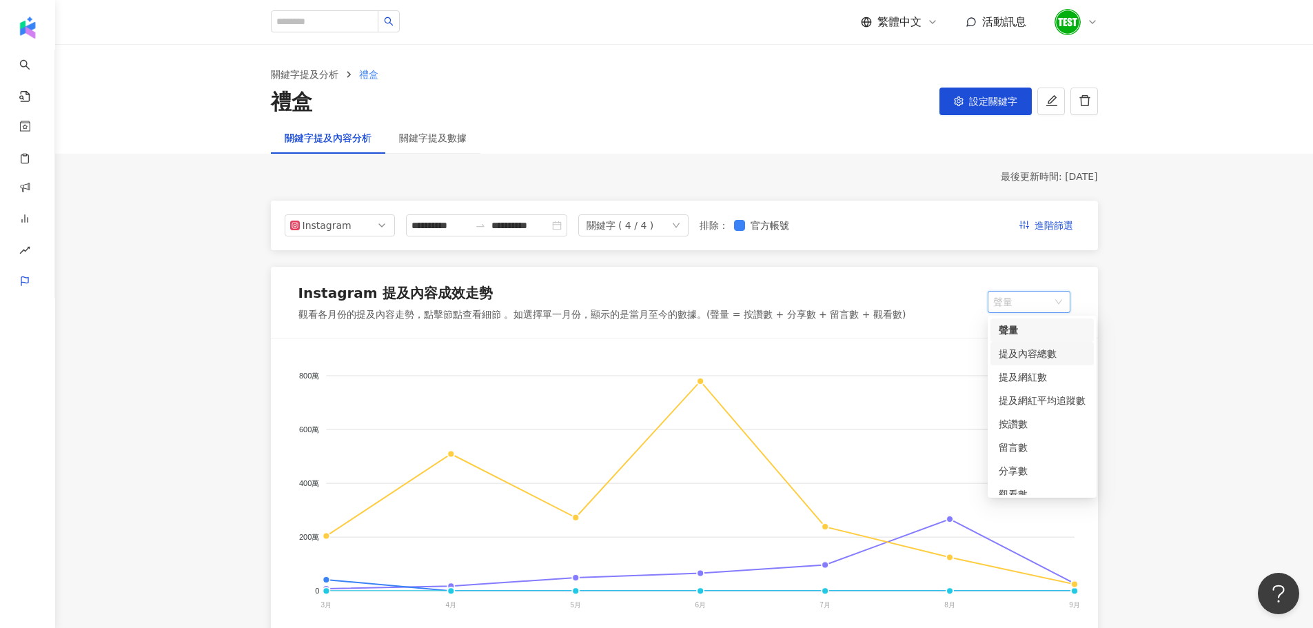
click at [1037, 345] on div "提及內容總數" at bounding box center [1041, 353] width 103 height 23
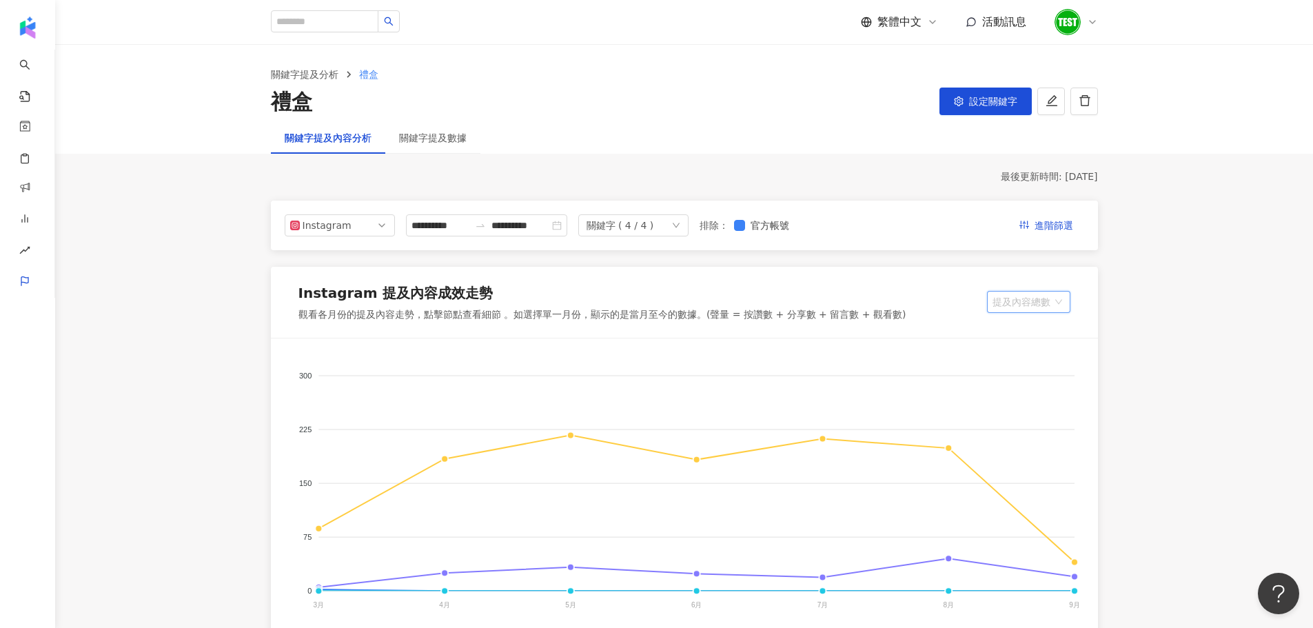
click at [1030, 293] on span "提及內容總數" at bounding box center [1028, 301] width 72 height 21
click at [1032, 383] on div "提及網紅數" at bounding box center [1041, 376] width 87 height 15
click at [815, 279] on div "Instagram 提及內容成效走勢 觀看各月份的提及內容走勢，點擊節點查看細節 。如選擇單一月份，顯示的是當月至今的數據。(聲量 = 按讚數 + 分享數 +…" at bounding box center [684, 303] width 827 height 72
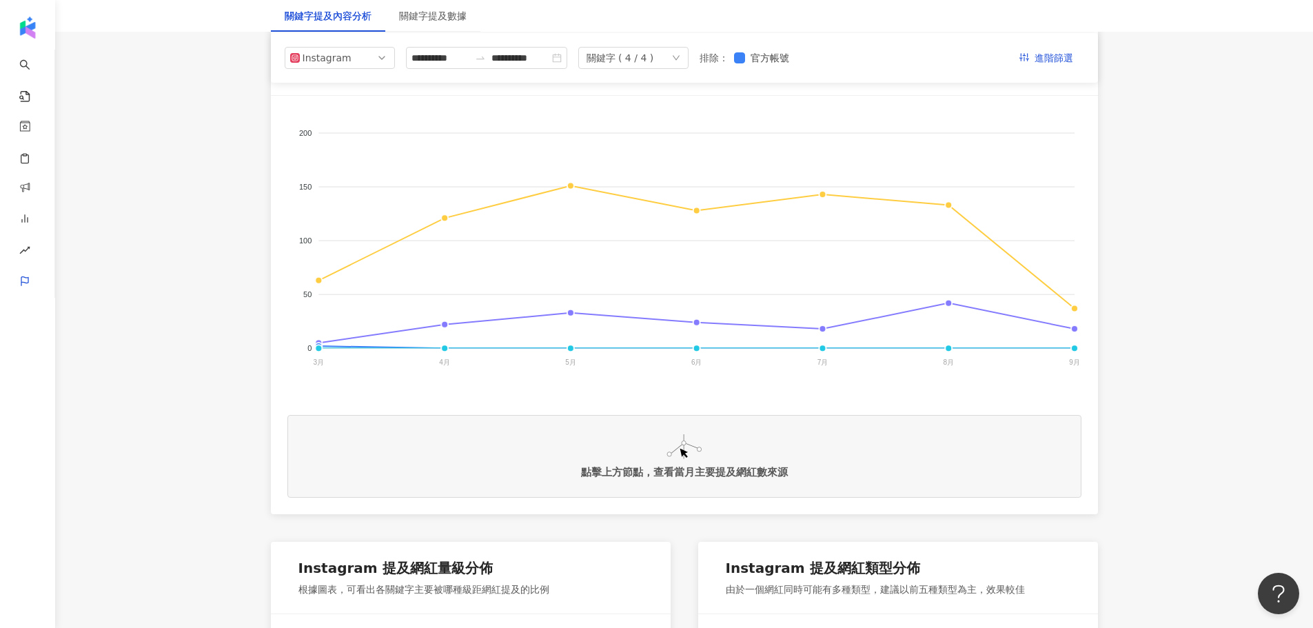
scroll to position [138, 0]
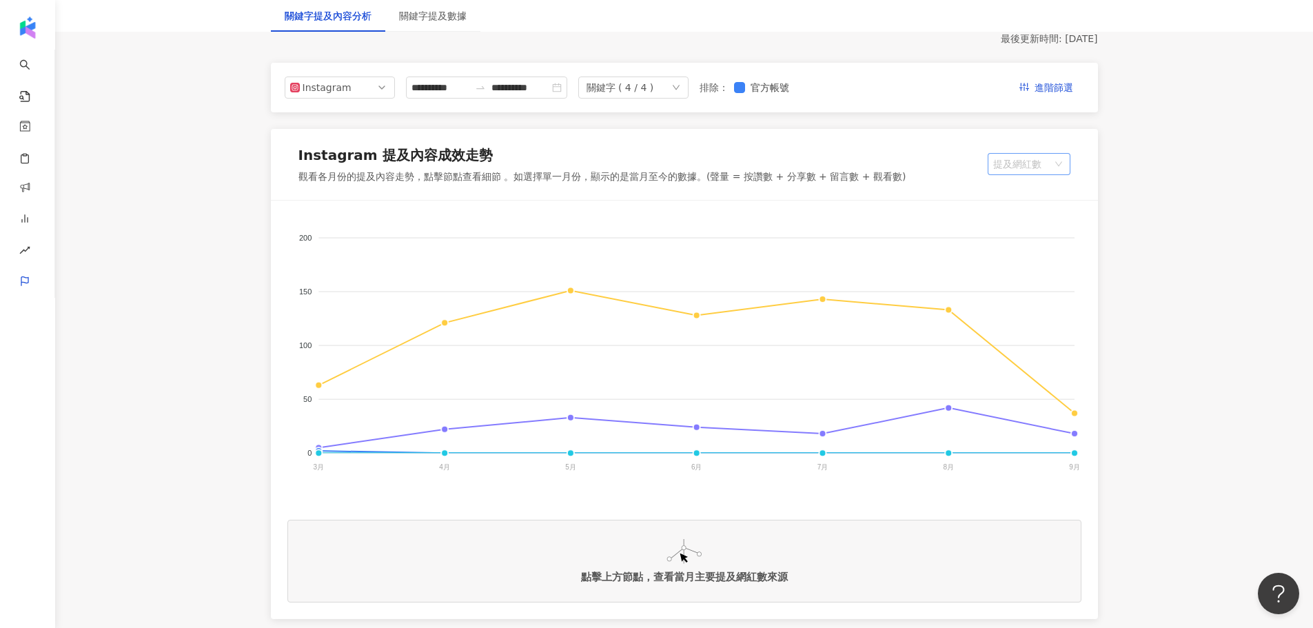
click at [1022, 169] on span "提及網紅數" at bounding box center [1029, 164] width 72 height 21
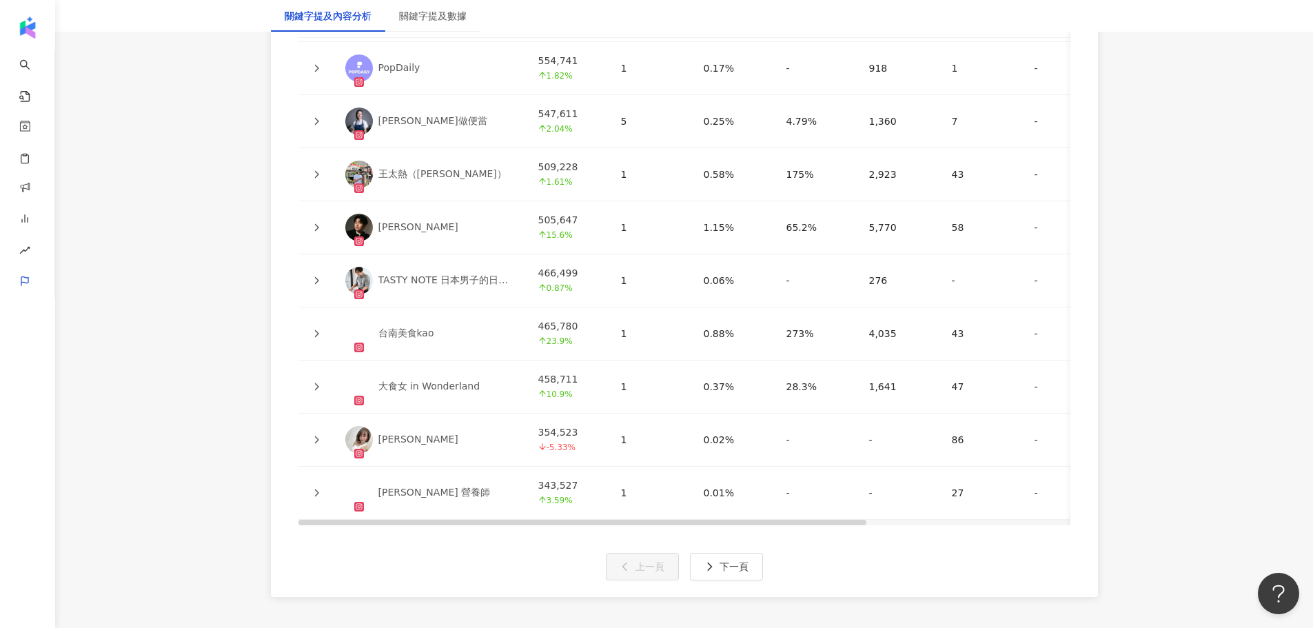
scroll to position [3402, 0]
